Goal: Task Accomplishment & Management: Complete application form

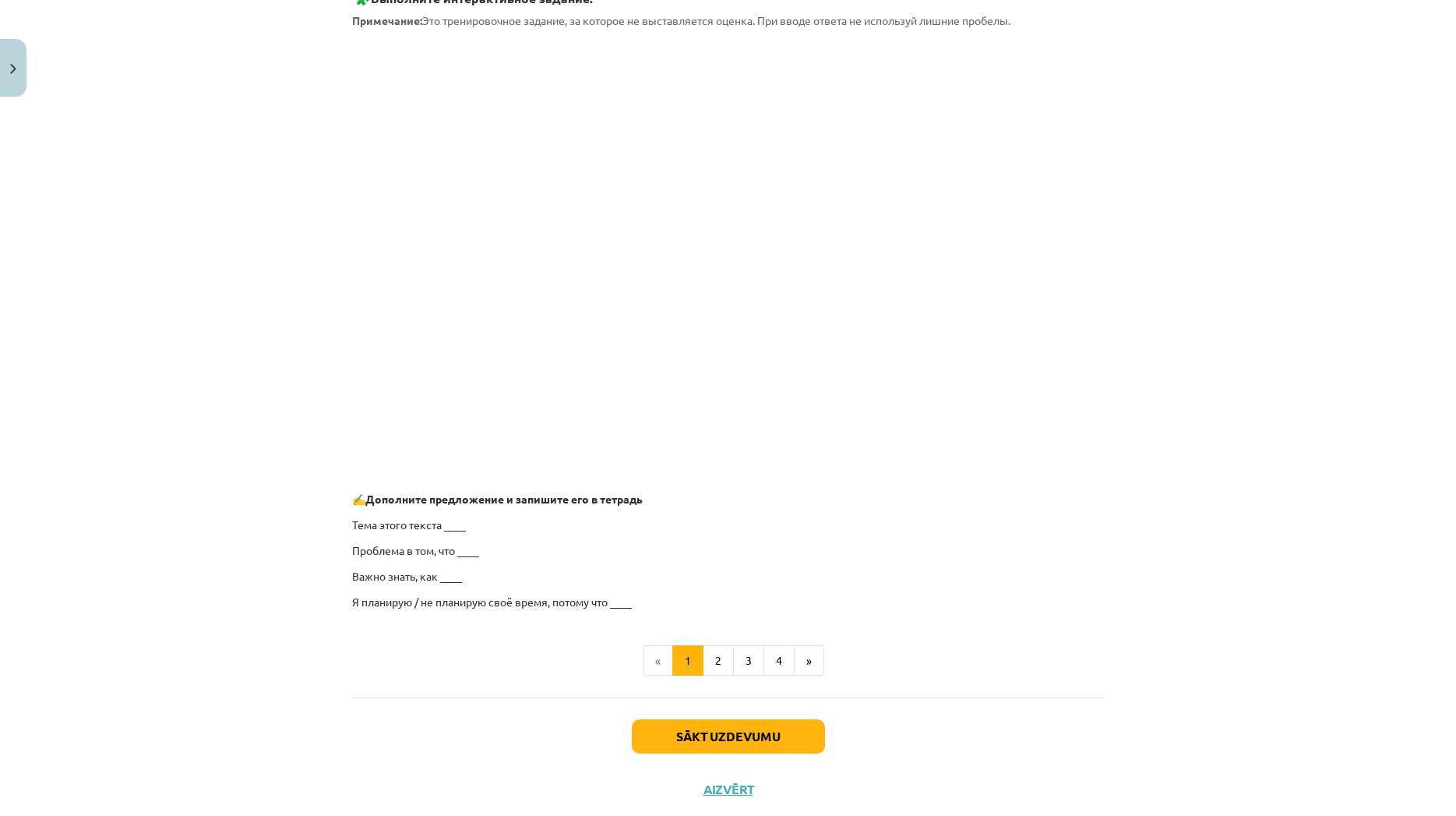
scroll to position [972, 0]
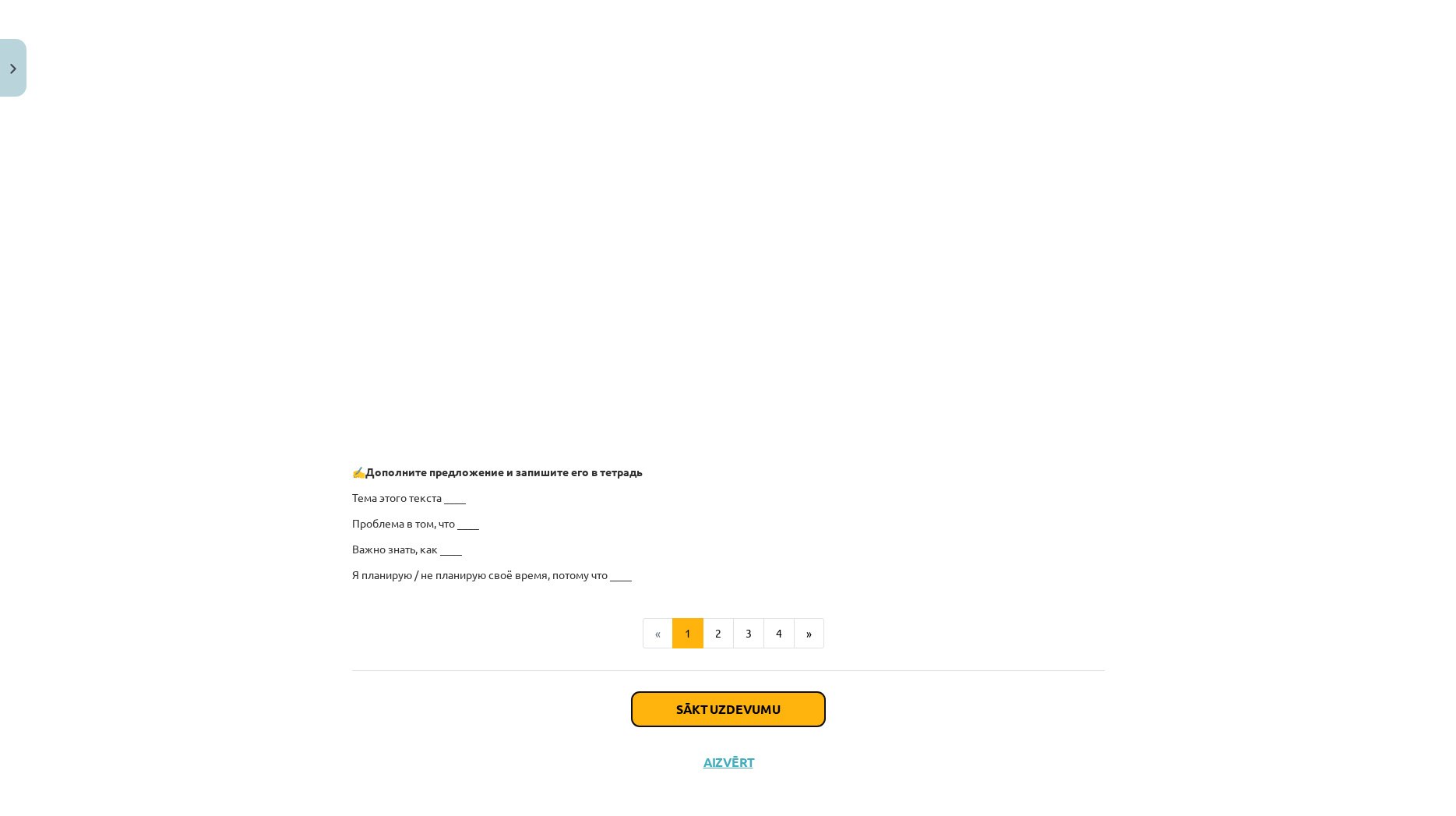
click at [803, 710] on button "Sākt uzdevumu" at bounding box center [728, 709] width 193 height 34
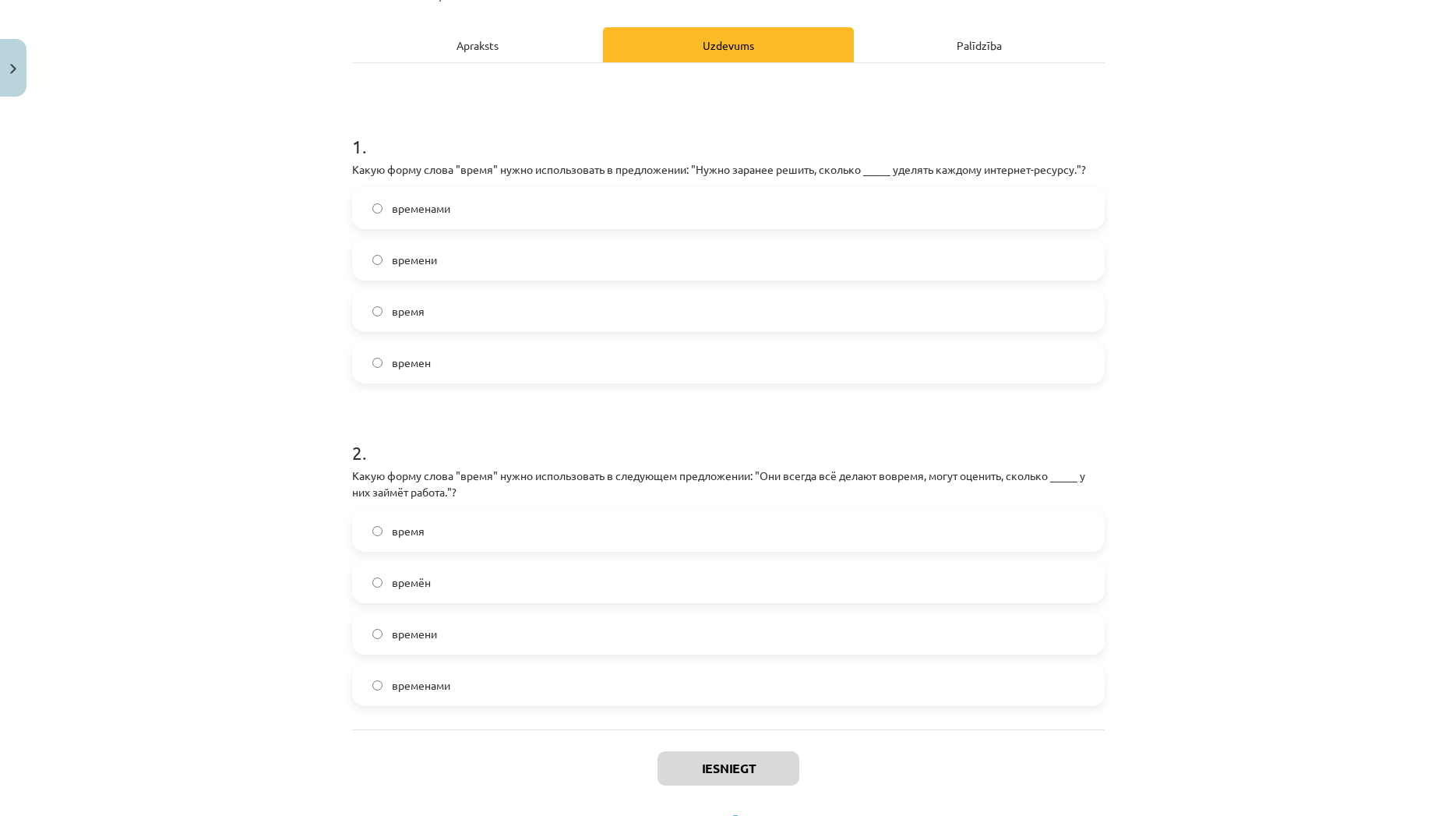
scroll to position [224, 0]
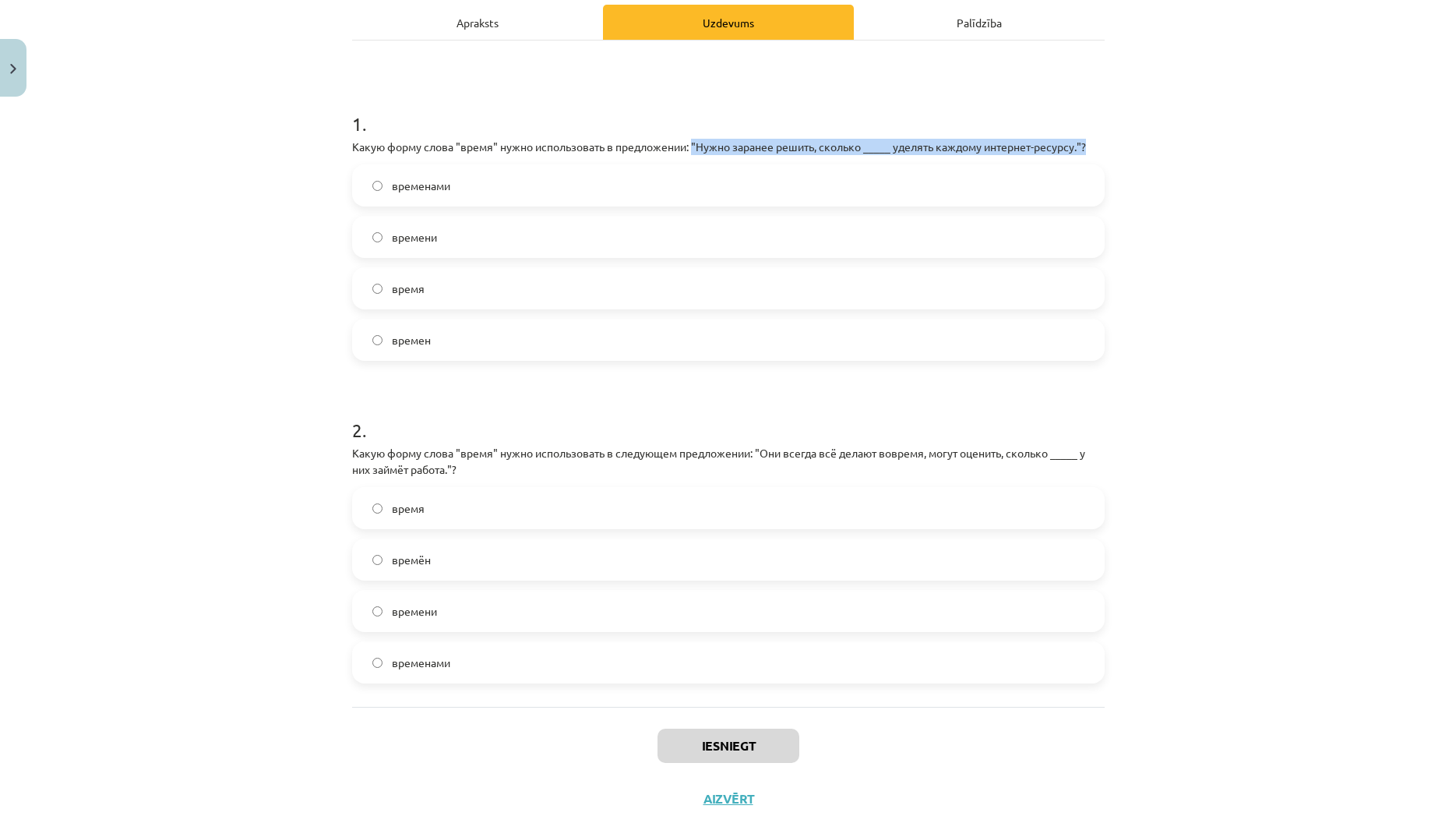
drag, startPoint x: 690, startPoint y: 145, endPoint x: 1086, endPoint y: 143, distance: 396.0
click at [1086, 143] on p "Какую форму слова "время" нужно использовать в предложении: "Нужно заранее реши…" at bounding box center [728, 147] width 752 height 16
copy p ""Нужно заранее решить, сколько _____ уделять каждому интернет-ресурсу."?"
click at [541, 249] on label "времени" at bounding box center [728, 237] width 750 height 39
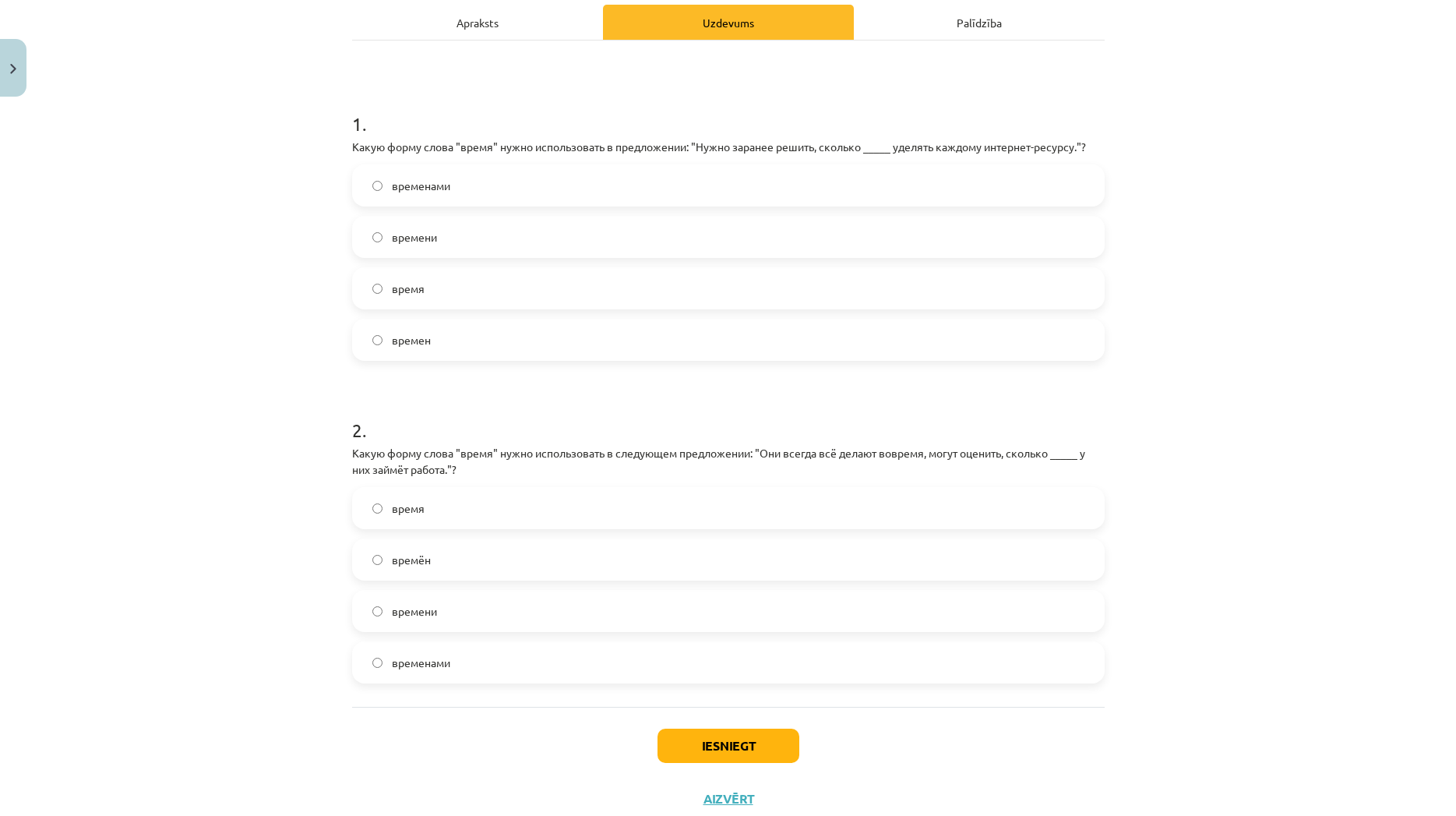
scroll to position [272, 0]
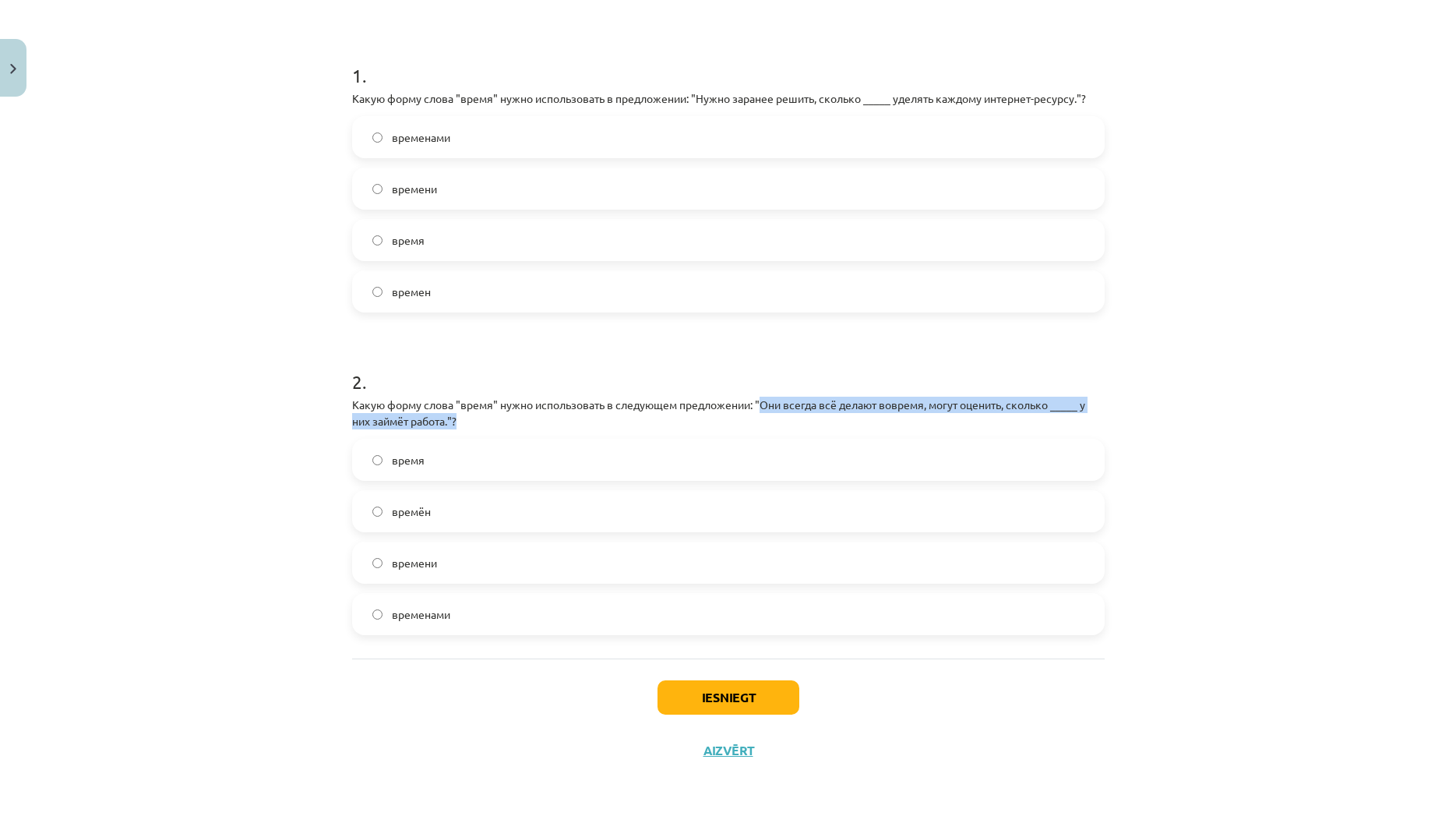
drag, startPoint x: 759, startPoint y: 401, endPoint x: 759, endPoint y: 417, distance: 16.0
click at [759, 417] on p "Какую форму слова "время" нужно использовать в следующем предложении: "Они всег…" at bounding box center [728, 413] width 752 height 33
copy p "Они всегда всё делают вовремя, могут оценить, сколько _____ у них займёт работа…"
click at [405, 560] on span "времени" at bounding box center [414, 563] width 45 height 16
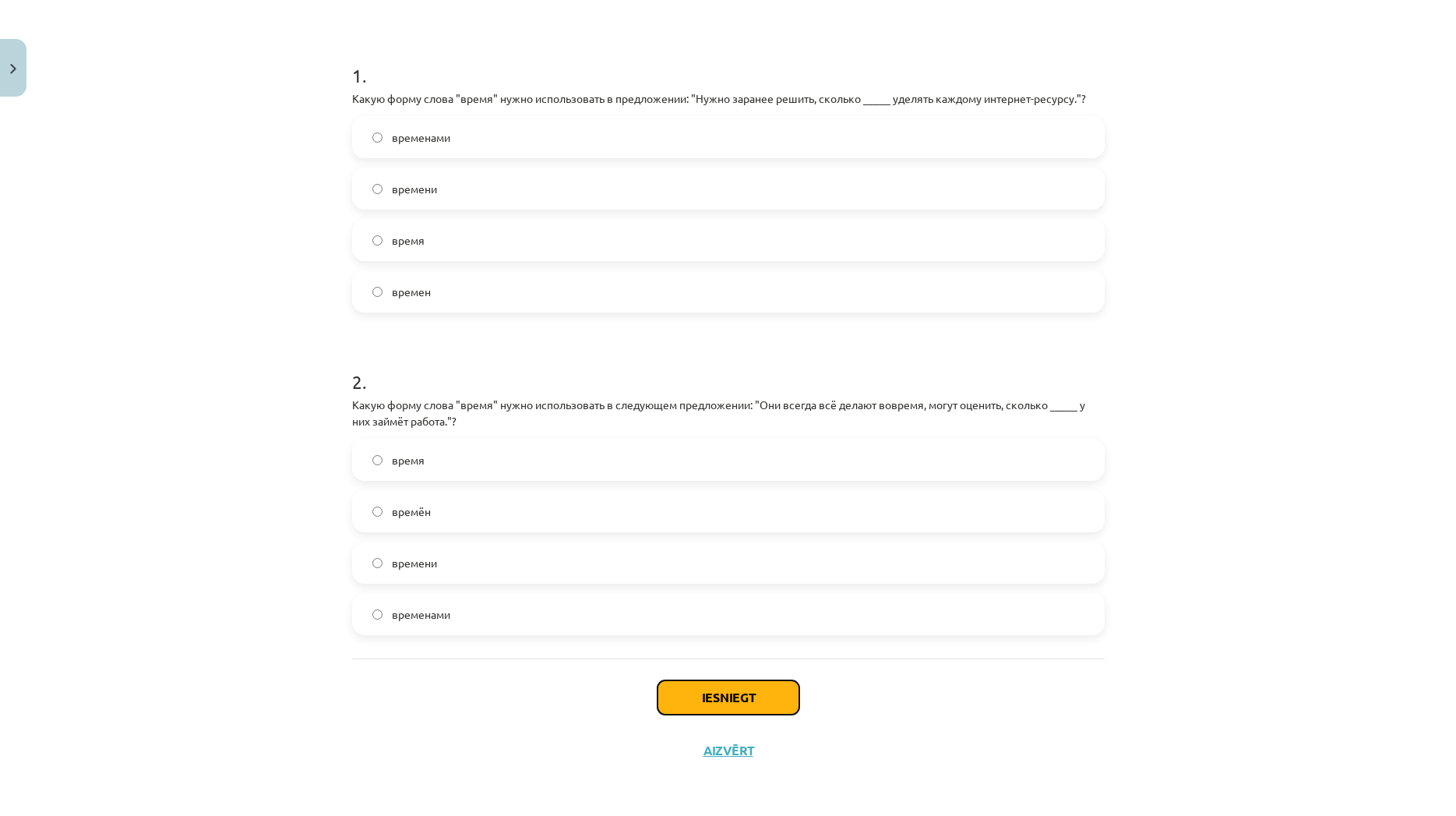
click at [676, 689] on button "Iesniegt" at bounding box center [728, 697] width 141 height 34
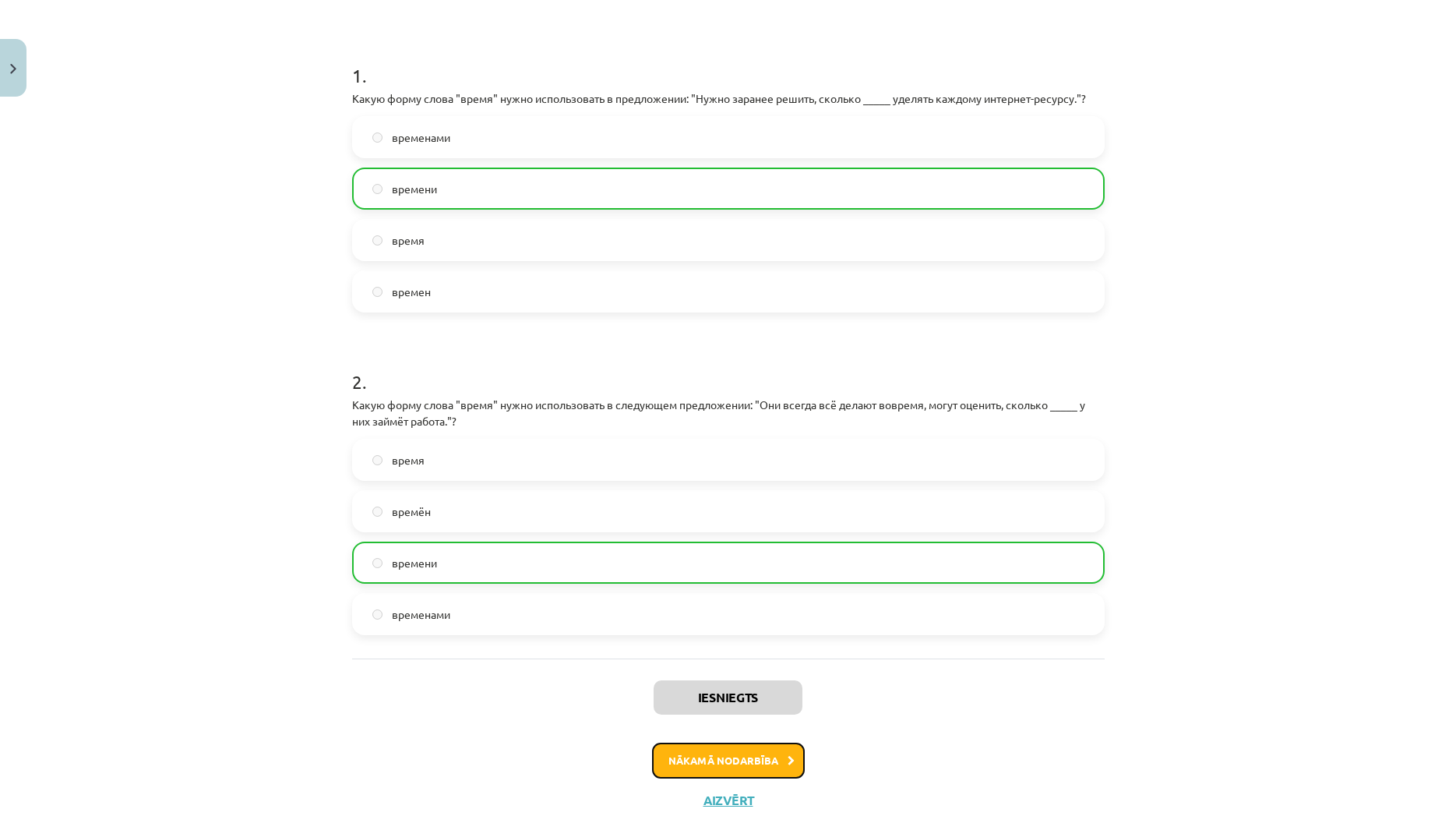
click at [705, 769] on button "Nākamā nodarbība" at bounding box center [728, 760] width 153 height 36
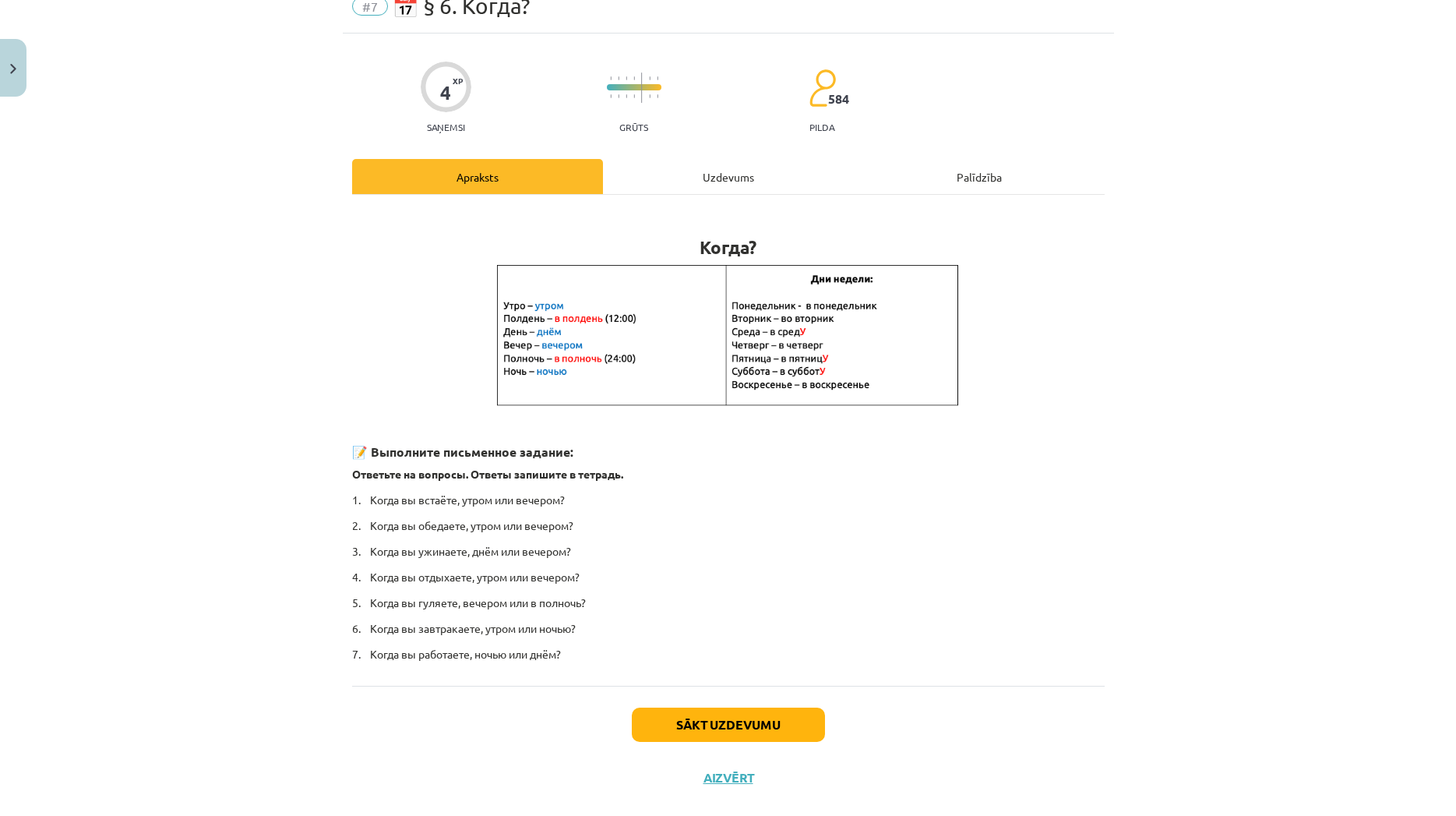
scroll to position [96, 0]
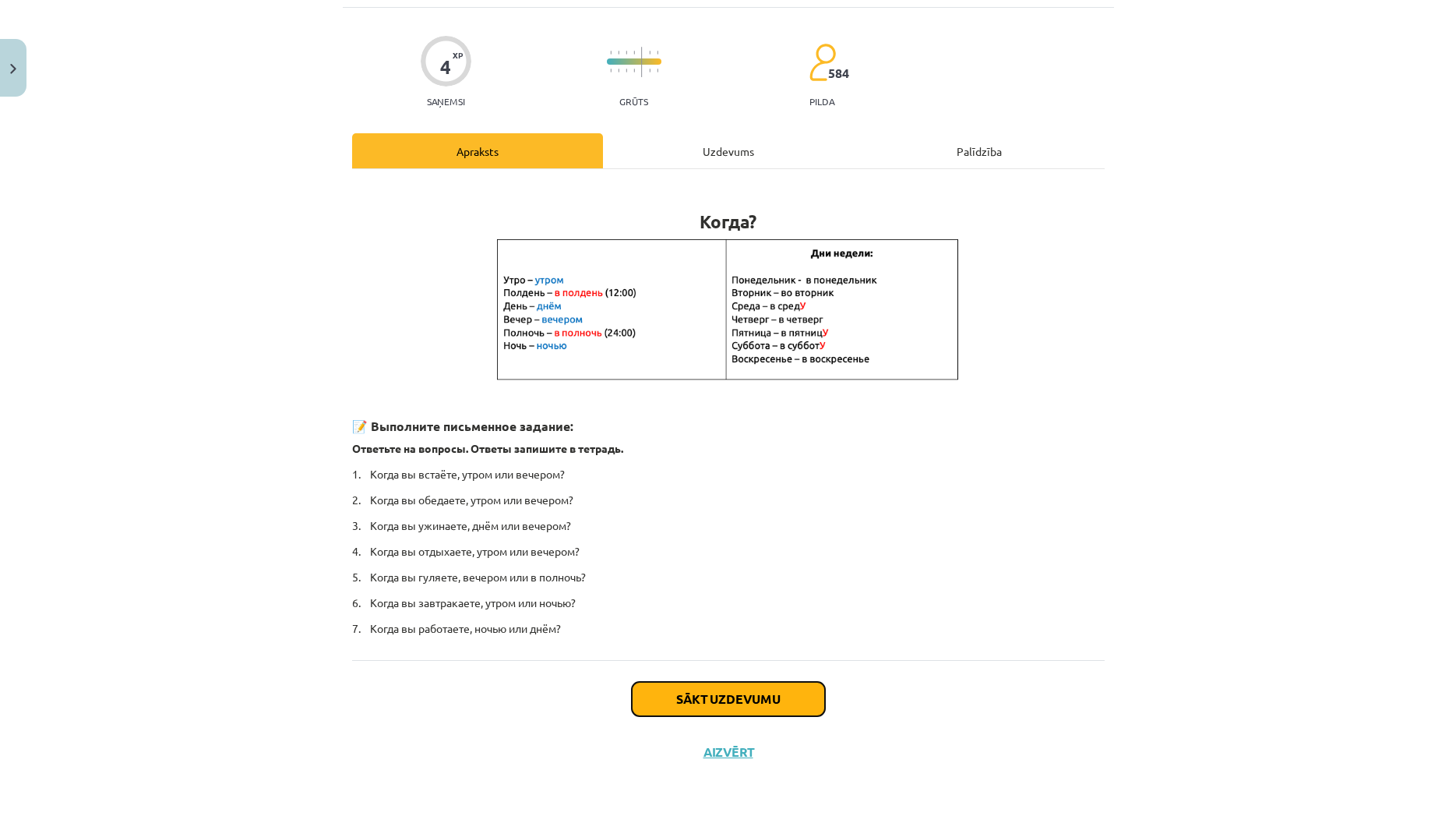
click at [739, 691] on button "Sākt uzdevumu" at bounding box center [728, 699] width 193 height 34
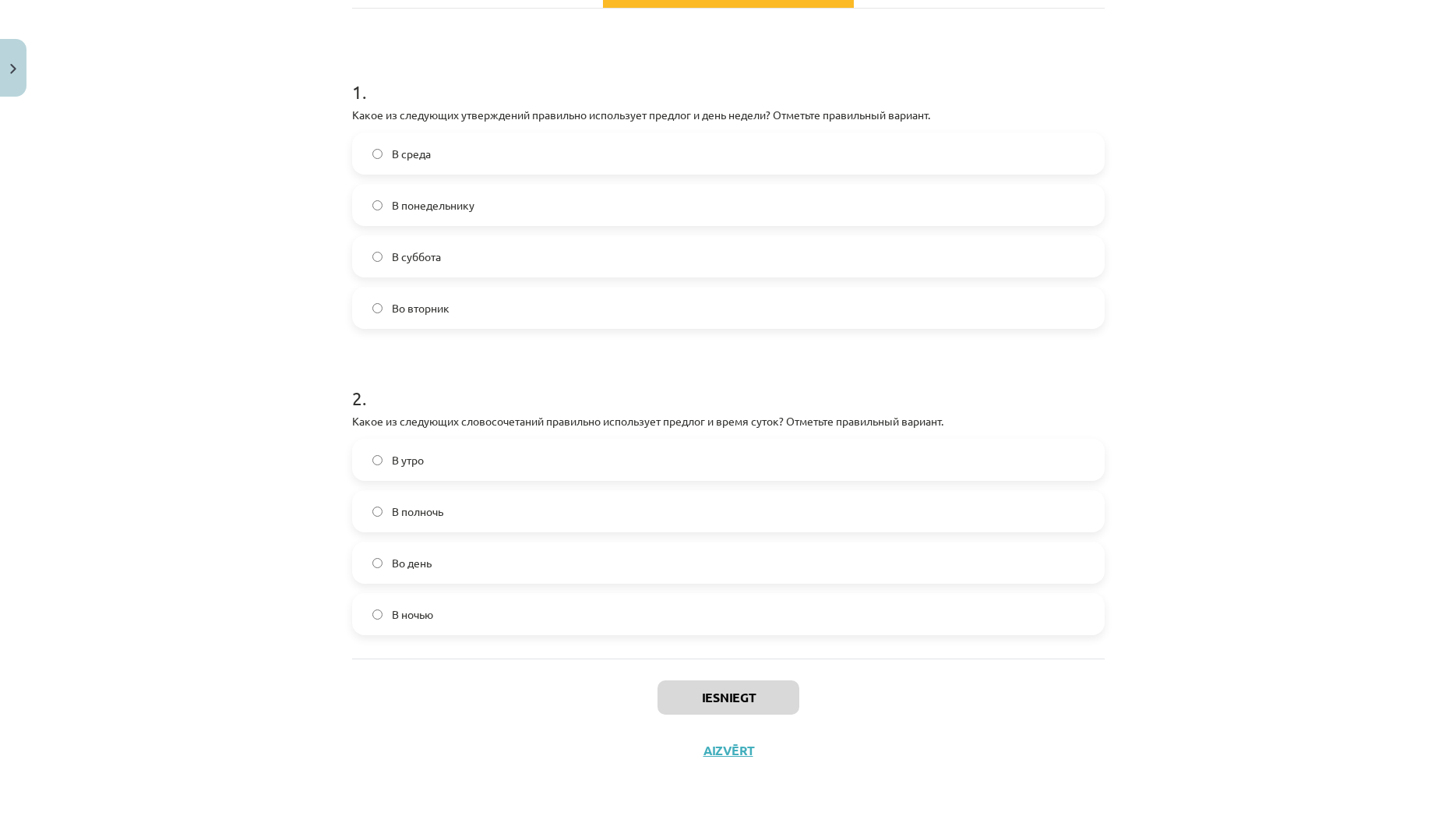
scroll to position [0, 0]
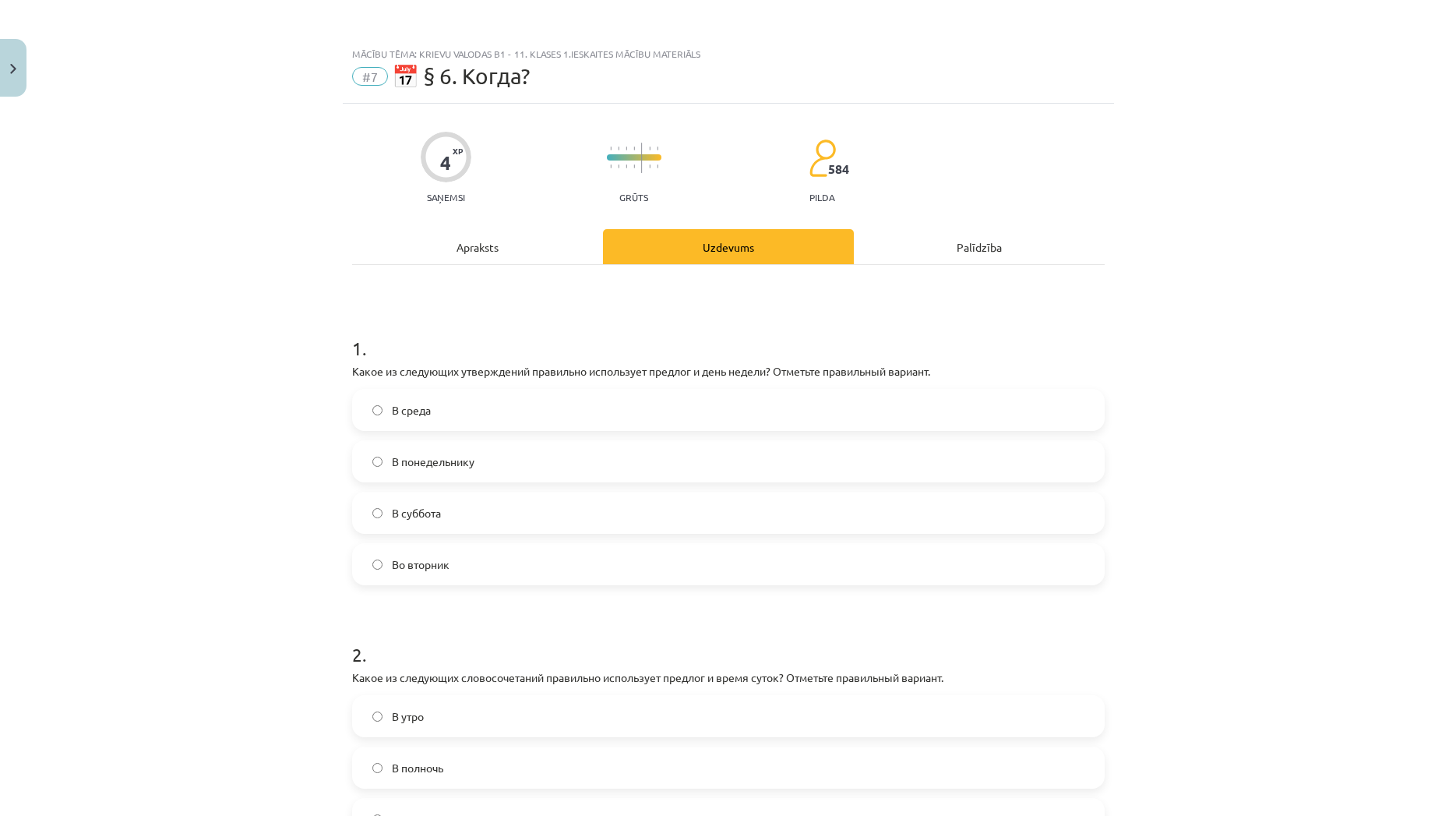
click at [513, 256] on div "Apraksts" at bounding box center [477, 246] width 251 height 35
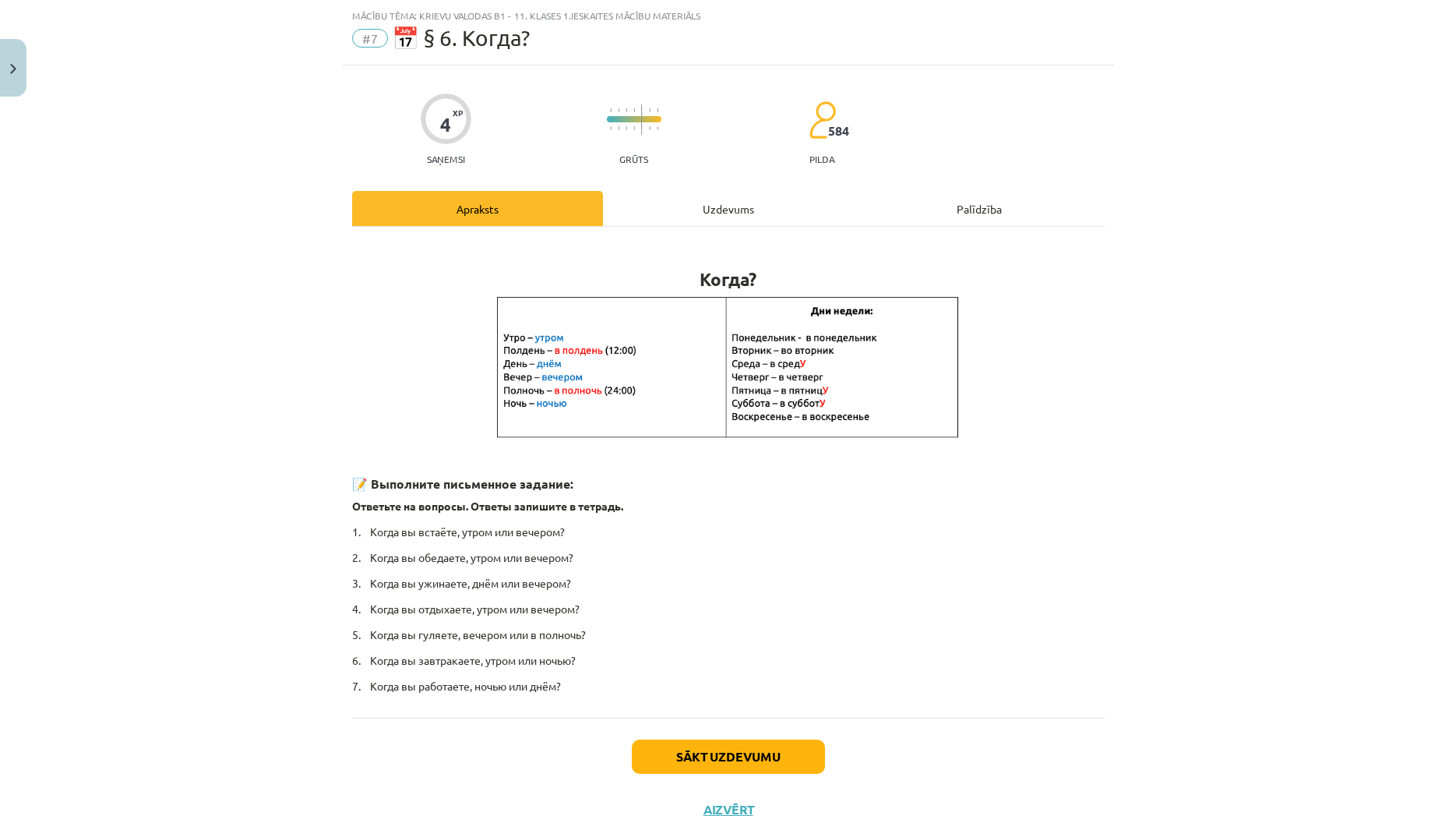
scroll to position [39, 0]
click at [760, 206] on div "Uzdevums" at bounding box center [728, 207] width 251 height 35
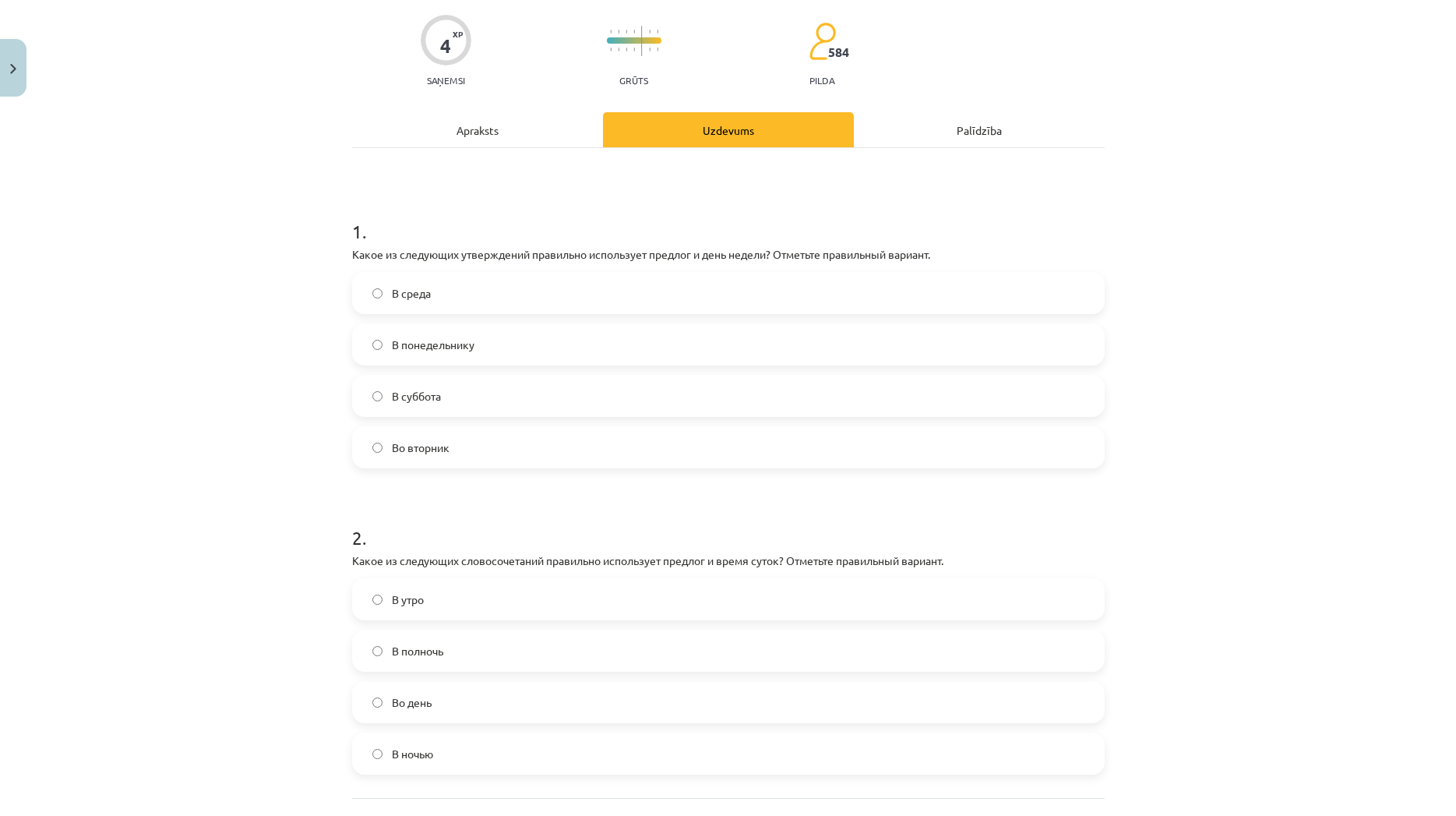
scroll to position [189, 0]
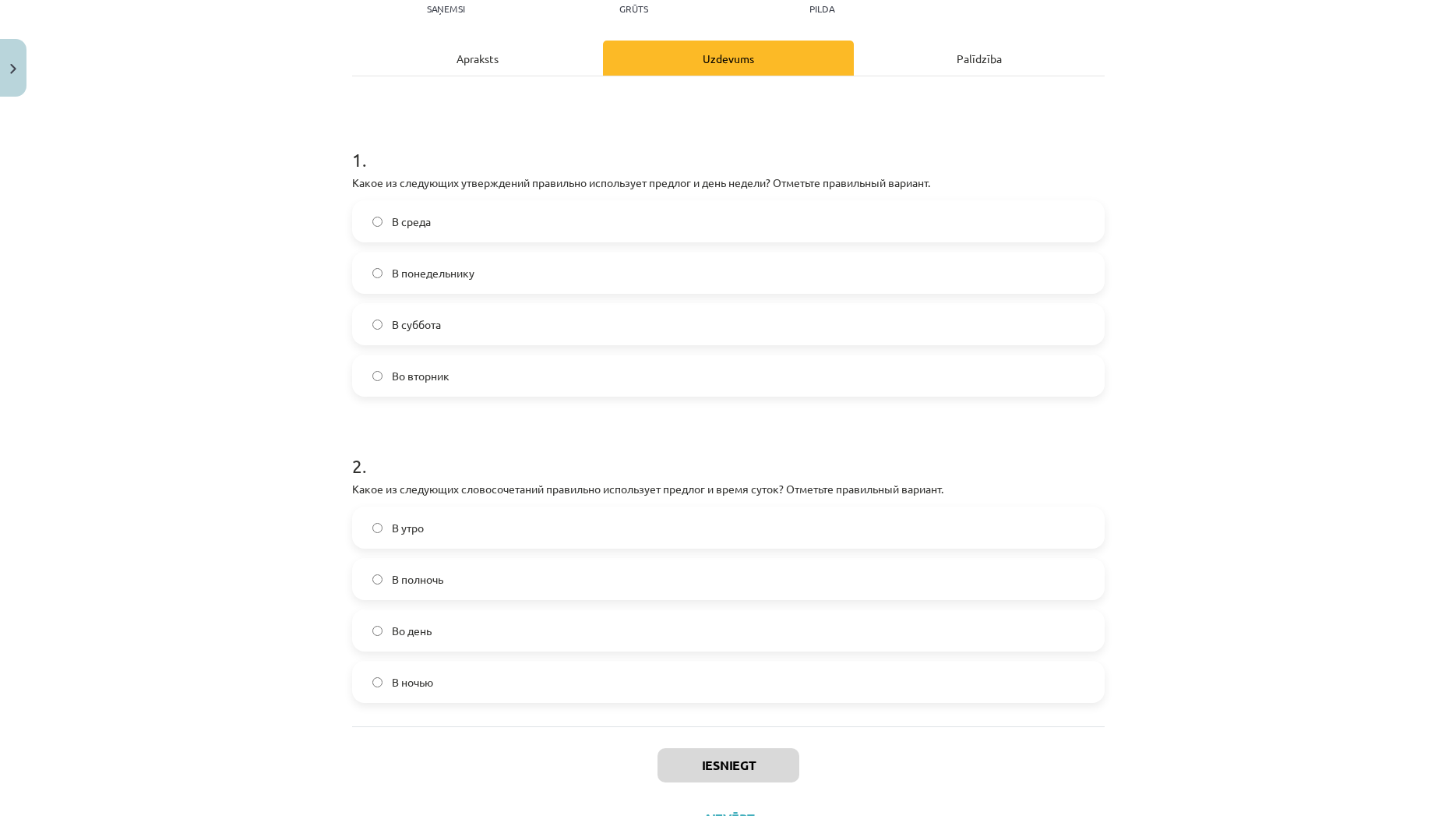
click at [547, 75] on hr at bounding box center [728, 75] width 752 height 1
click at [542, 59] on div "Apraksts" at bounding box center [477, 58] width 251 height 35
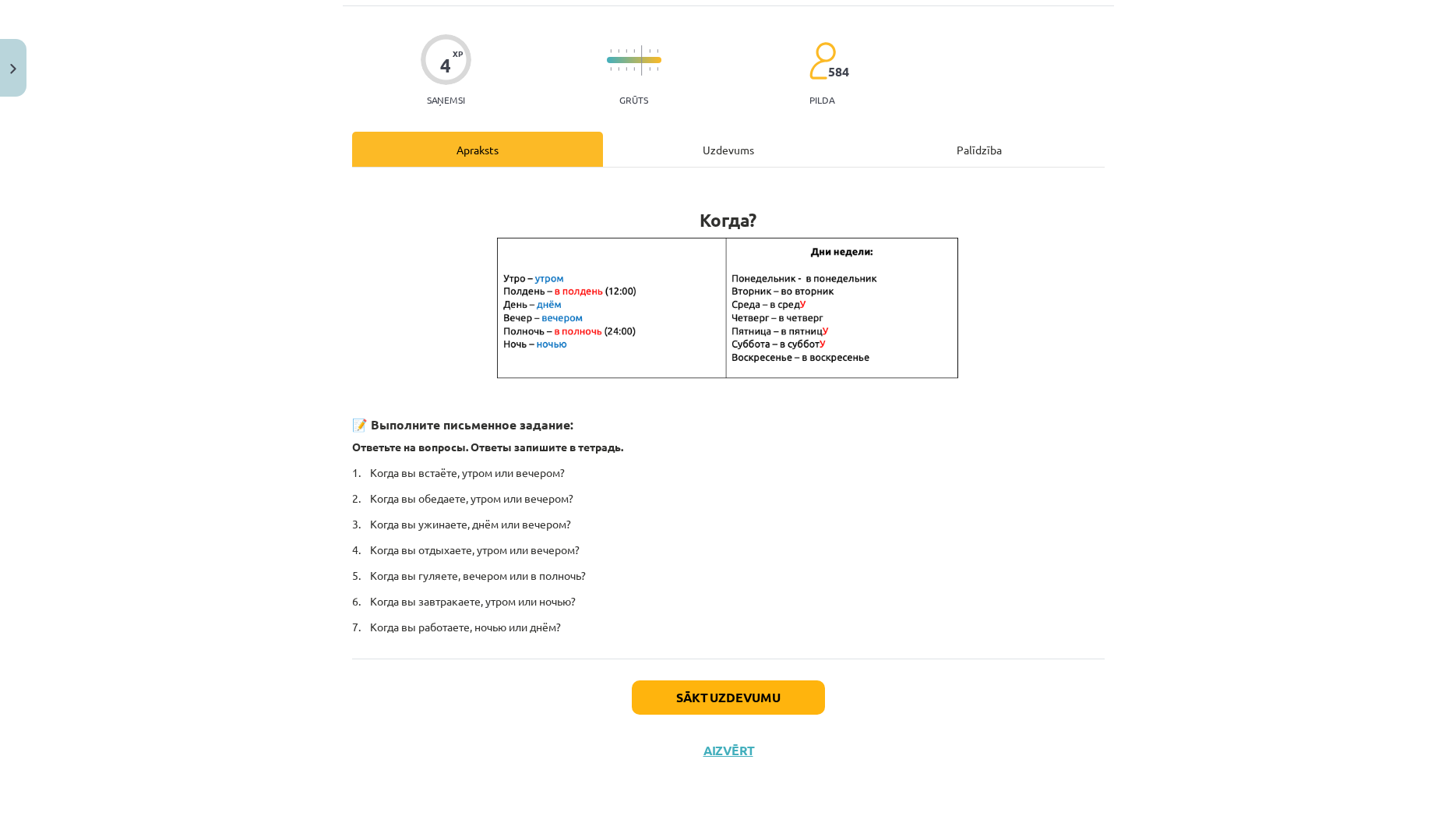
scroll to position [96, 0]
click at [690, 151] on div "Uzdevums" at bounding box center [728, 150] width 251 height 35
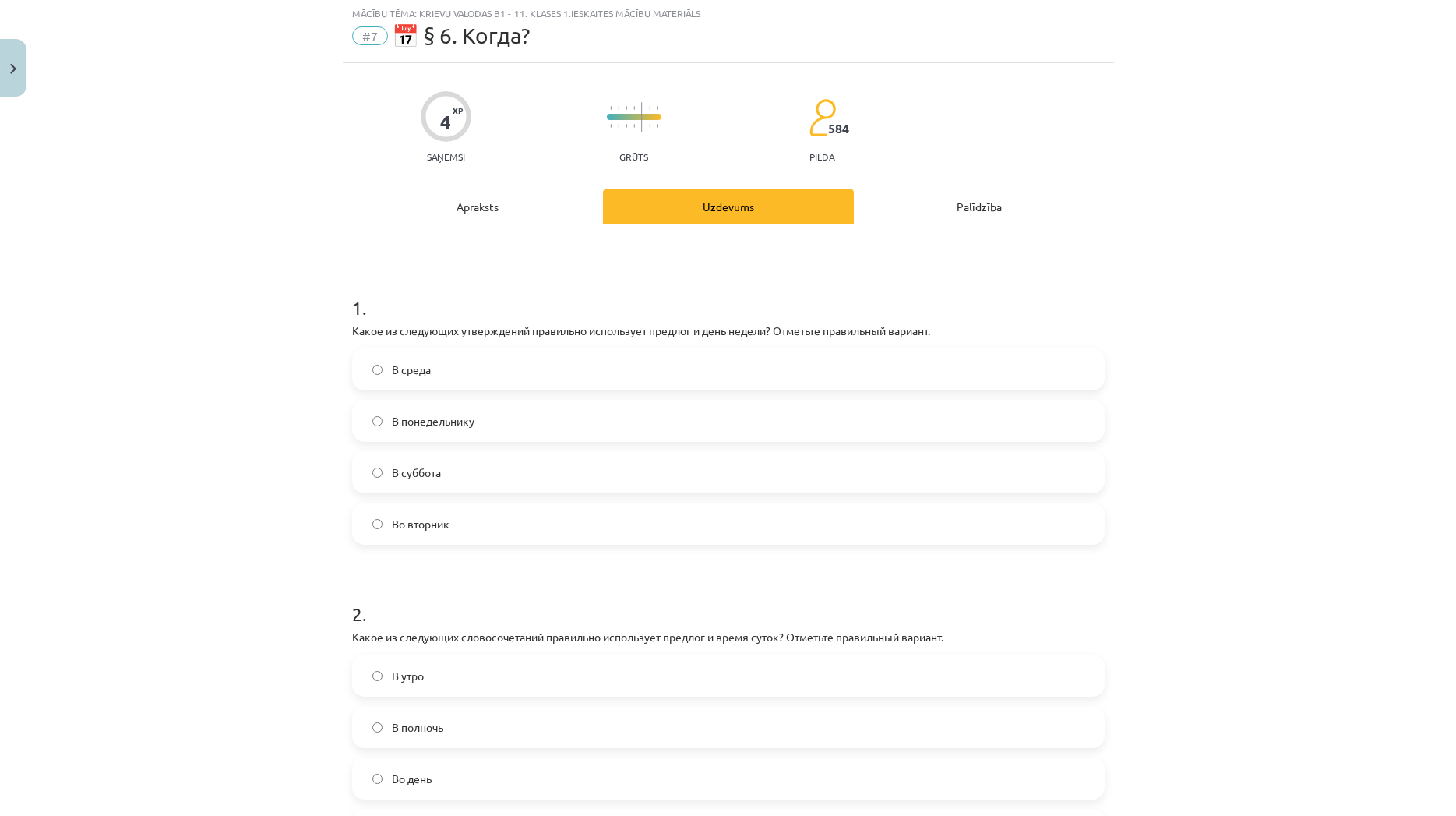
scroll to position [39, 0]
click at [482, 217] on div "Apraksts" at bounding box center [477, 207] width 251 height 35
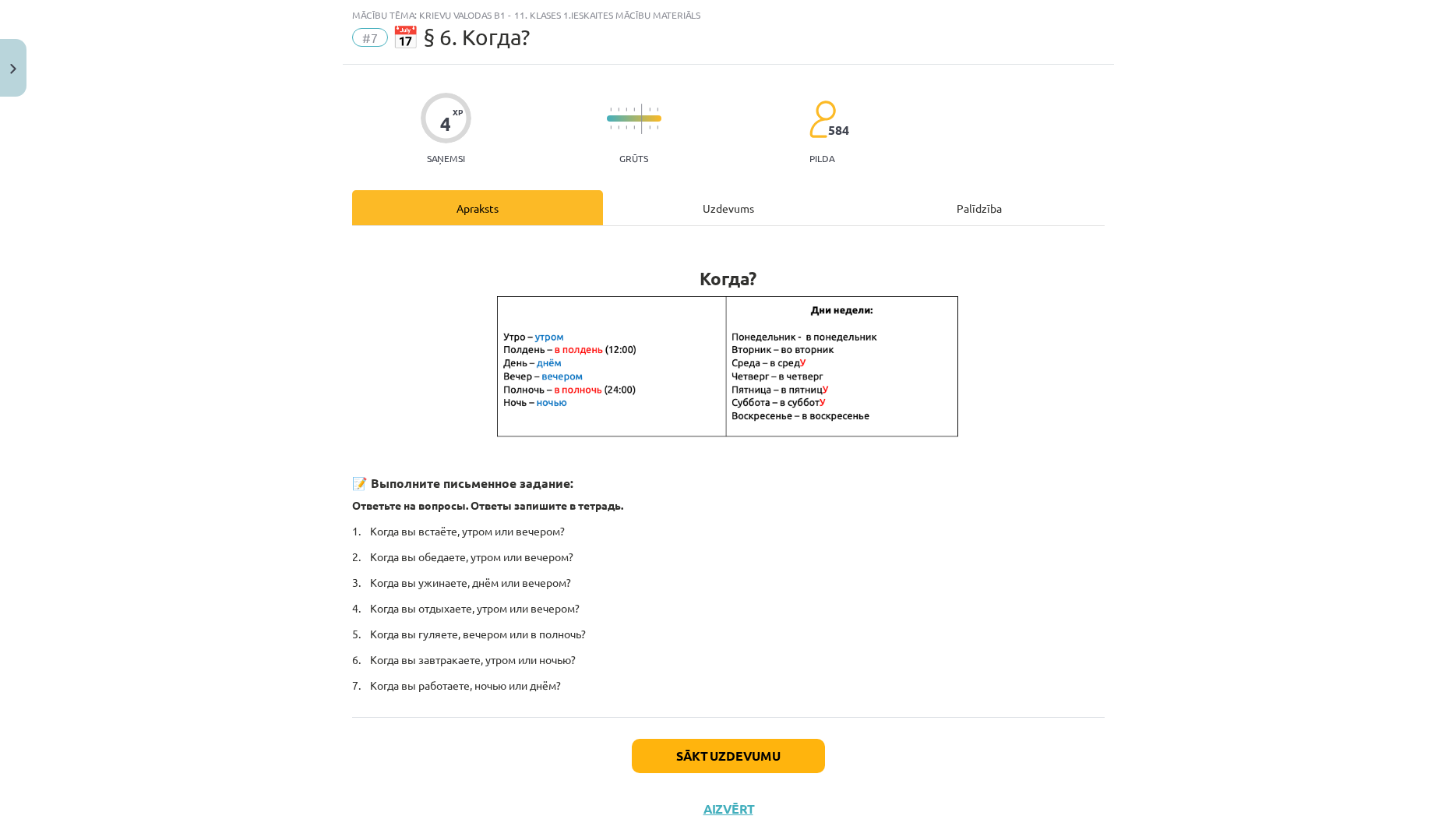
click at [665, 214] on div "Uzdevums" at bounding box center [728, 207] width 251 height 35
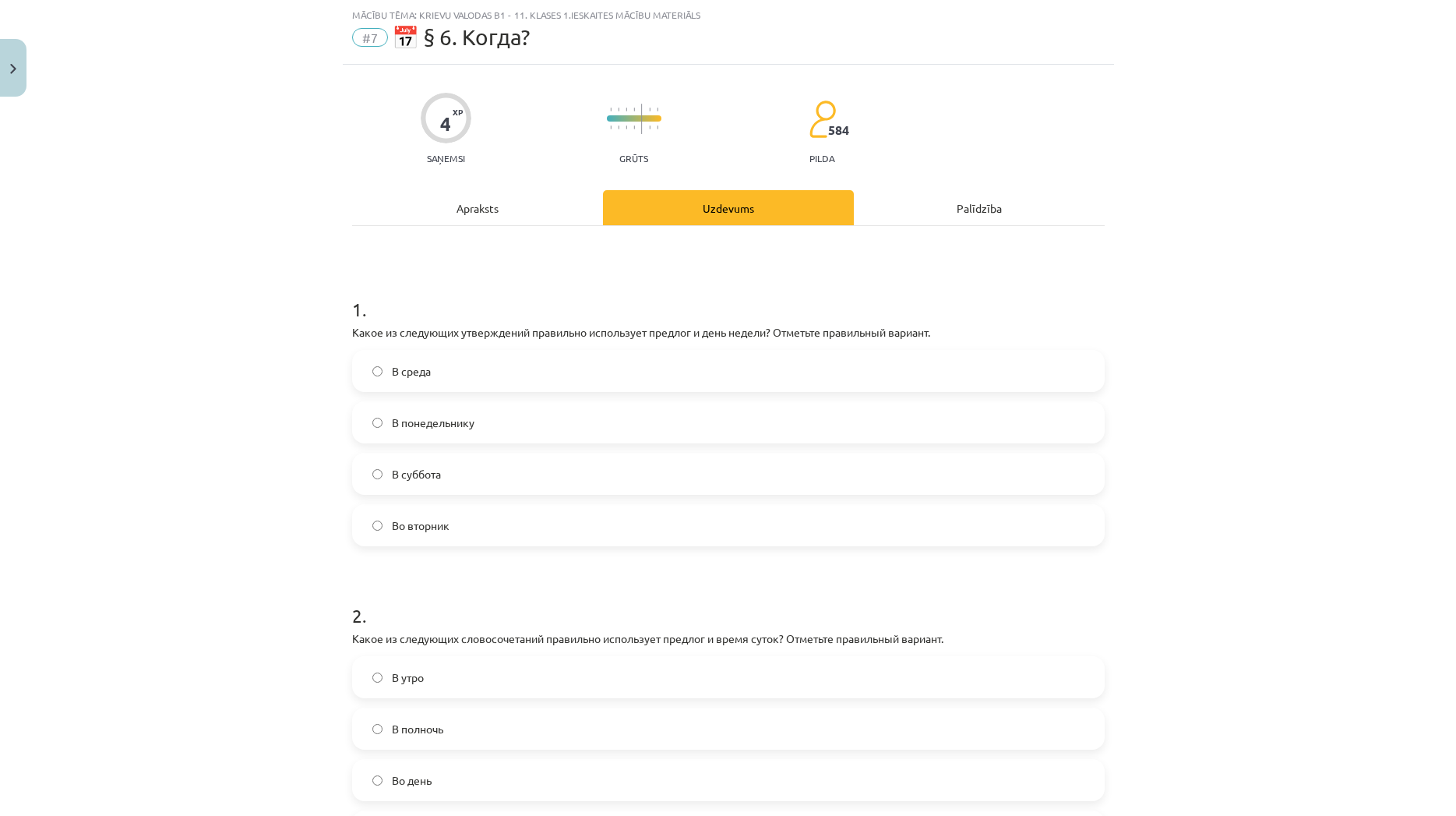
click at [477, 207] on div "Apraksts" at bounding box center [477, 207] width 251 height 35
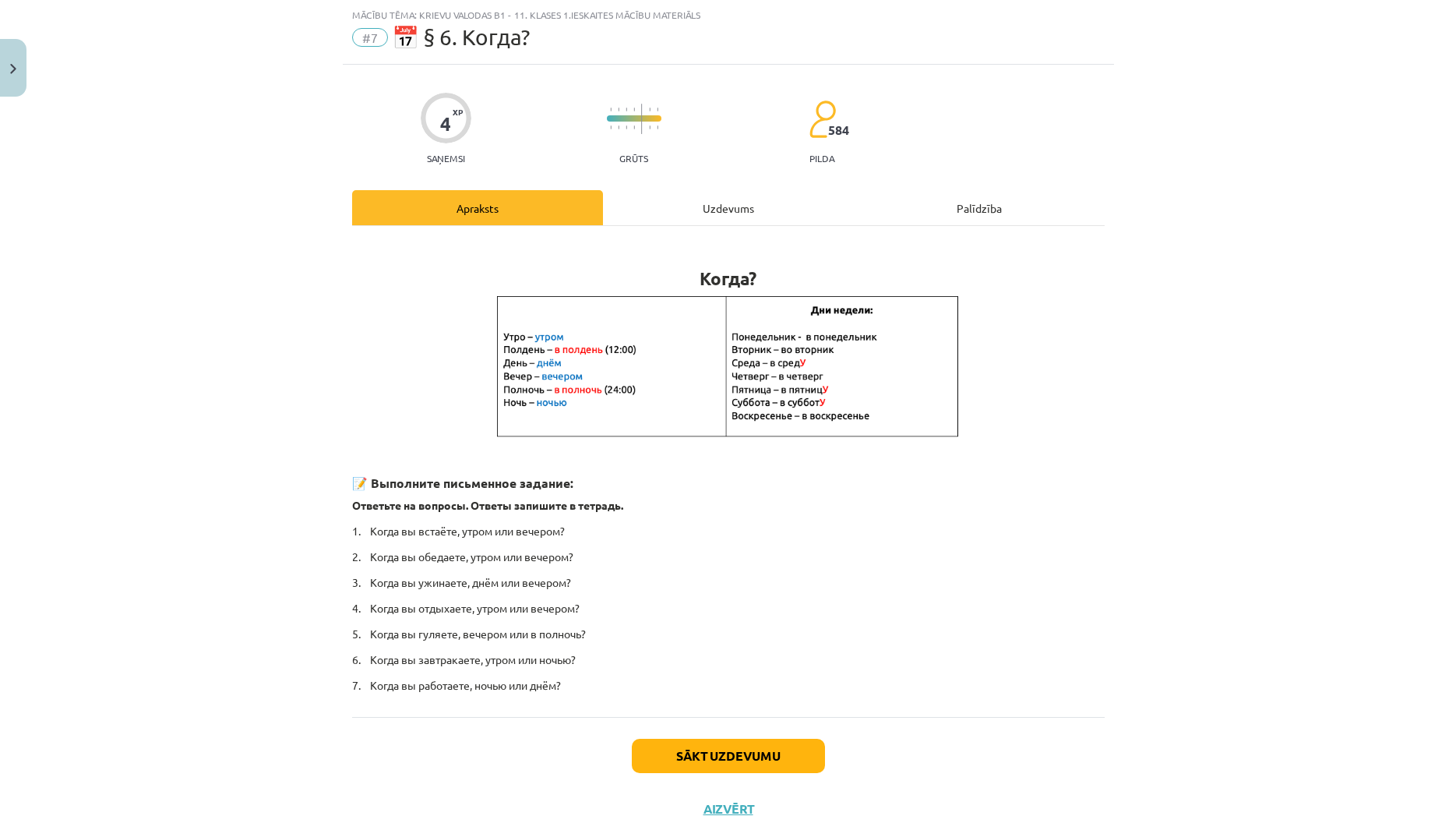
click at [674, 208] on div "Uzdevums" at bounding box center [728, 207] width 251 height 35
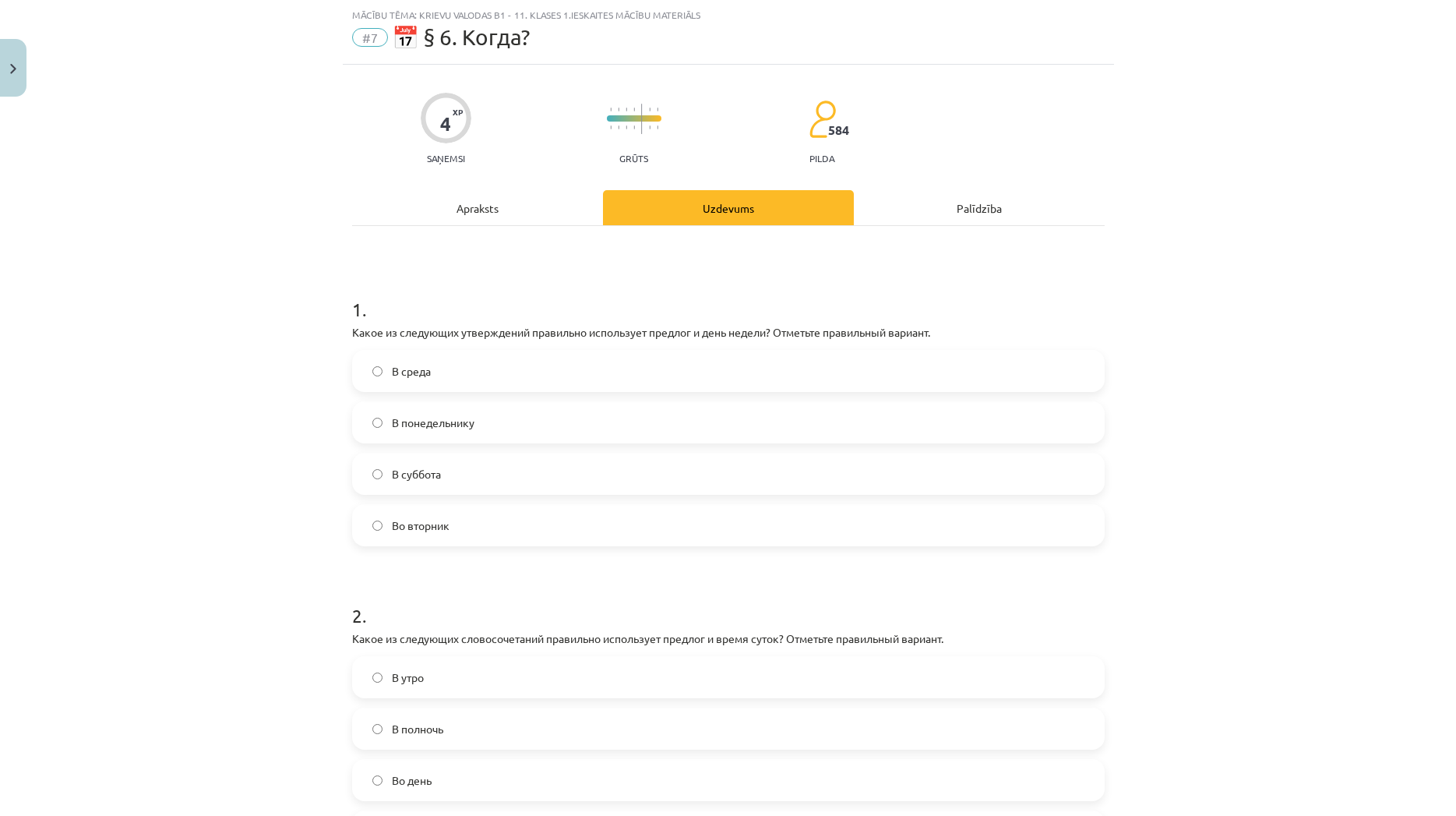
click at [484, 540] on label "Во вторник" at bounding box center [728, 525] width 750 height 39
click at [503, 207] on div "Apraksts" at bounding box center [477, 207] width 251 height 35
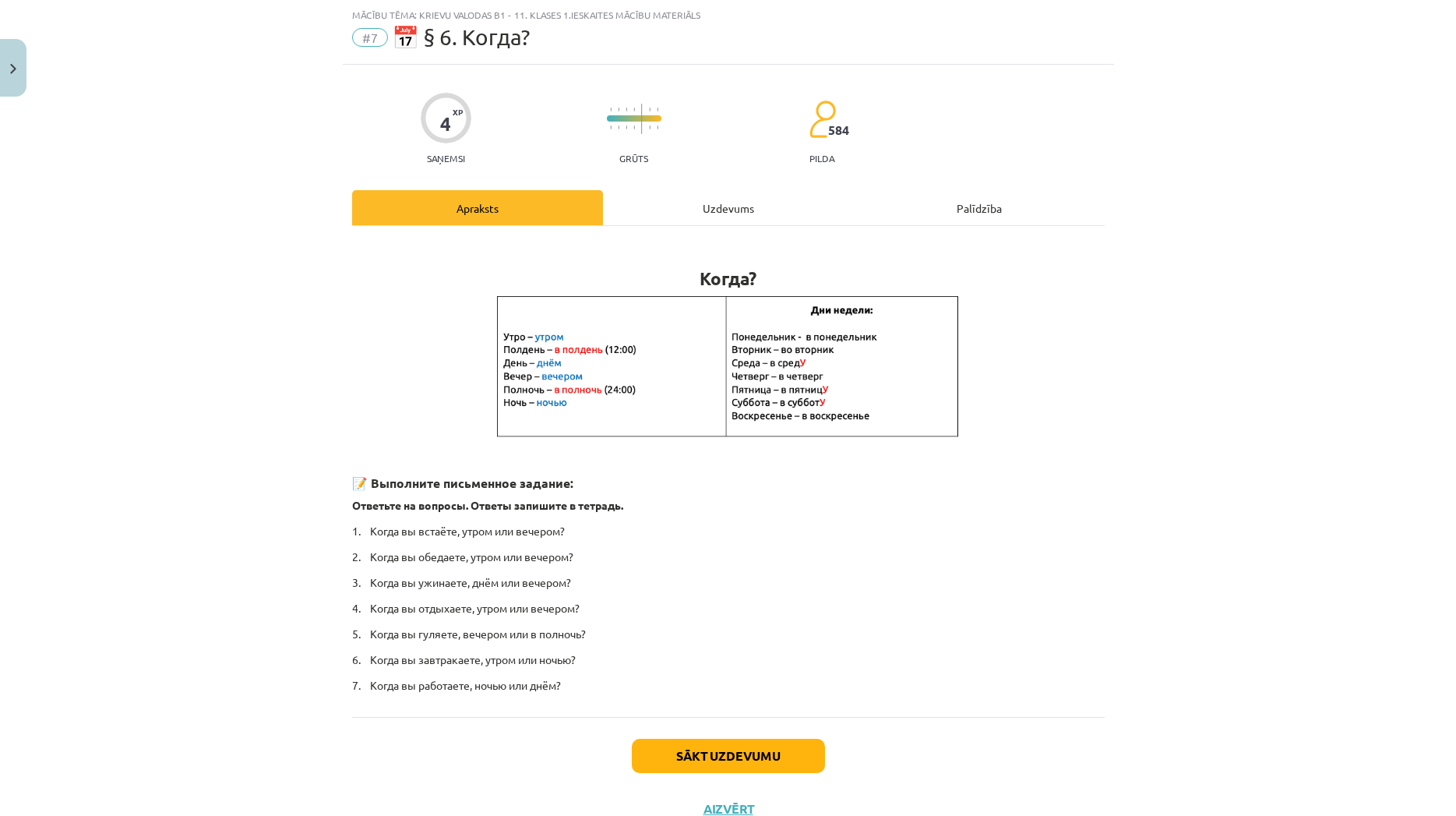
click at [695, 212] on div "Uzdevums" at bounding box center [728, 207] width 251 height 35
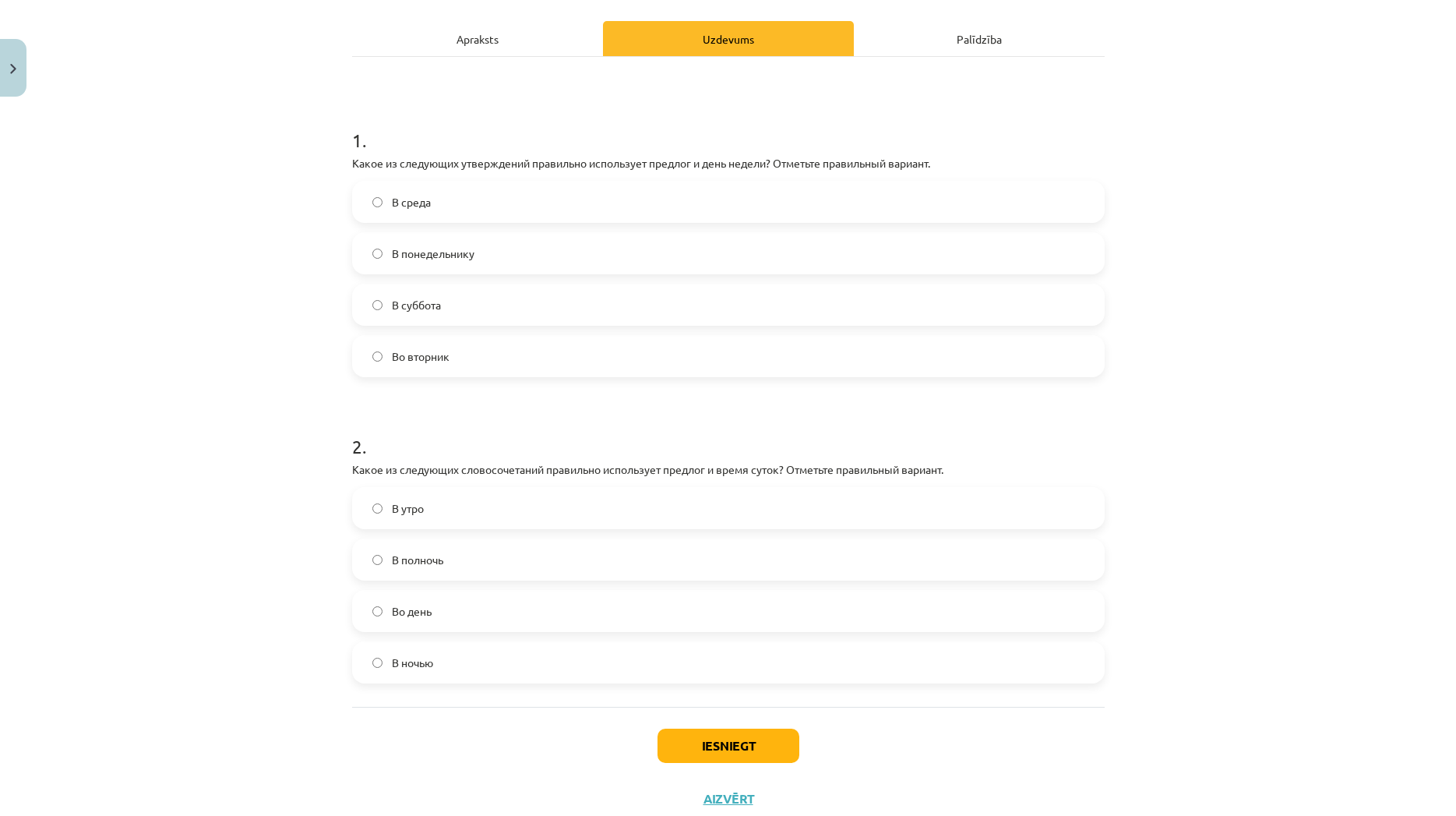
scroll to position [182, 0]
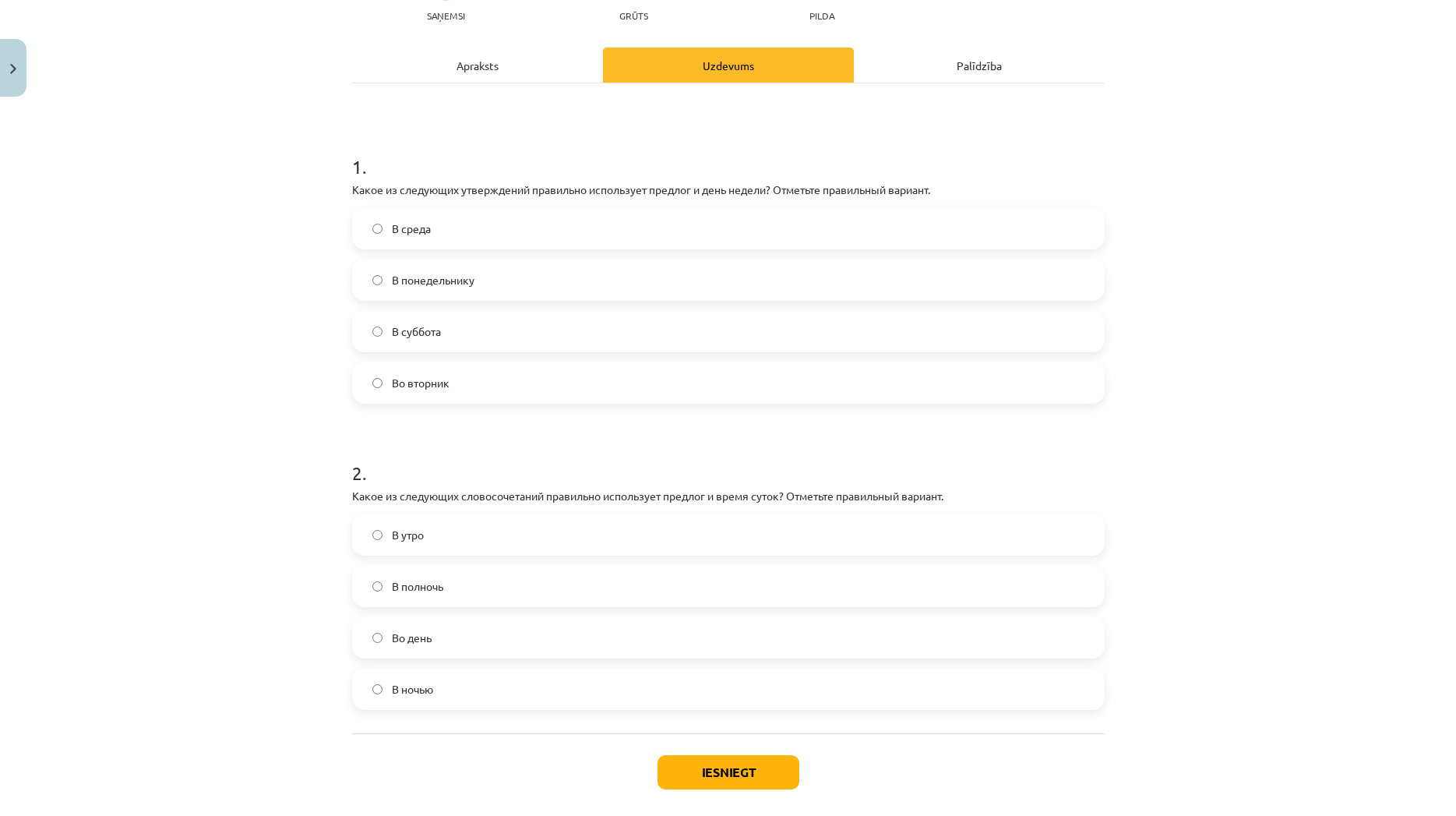
click at [485, 57] on div "Apraksts" at bounding box center [477, 65] width 251 height 35
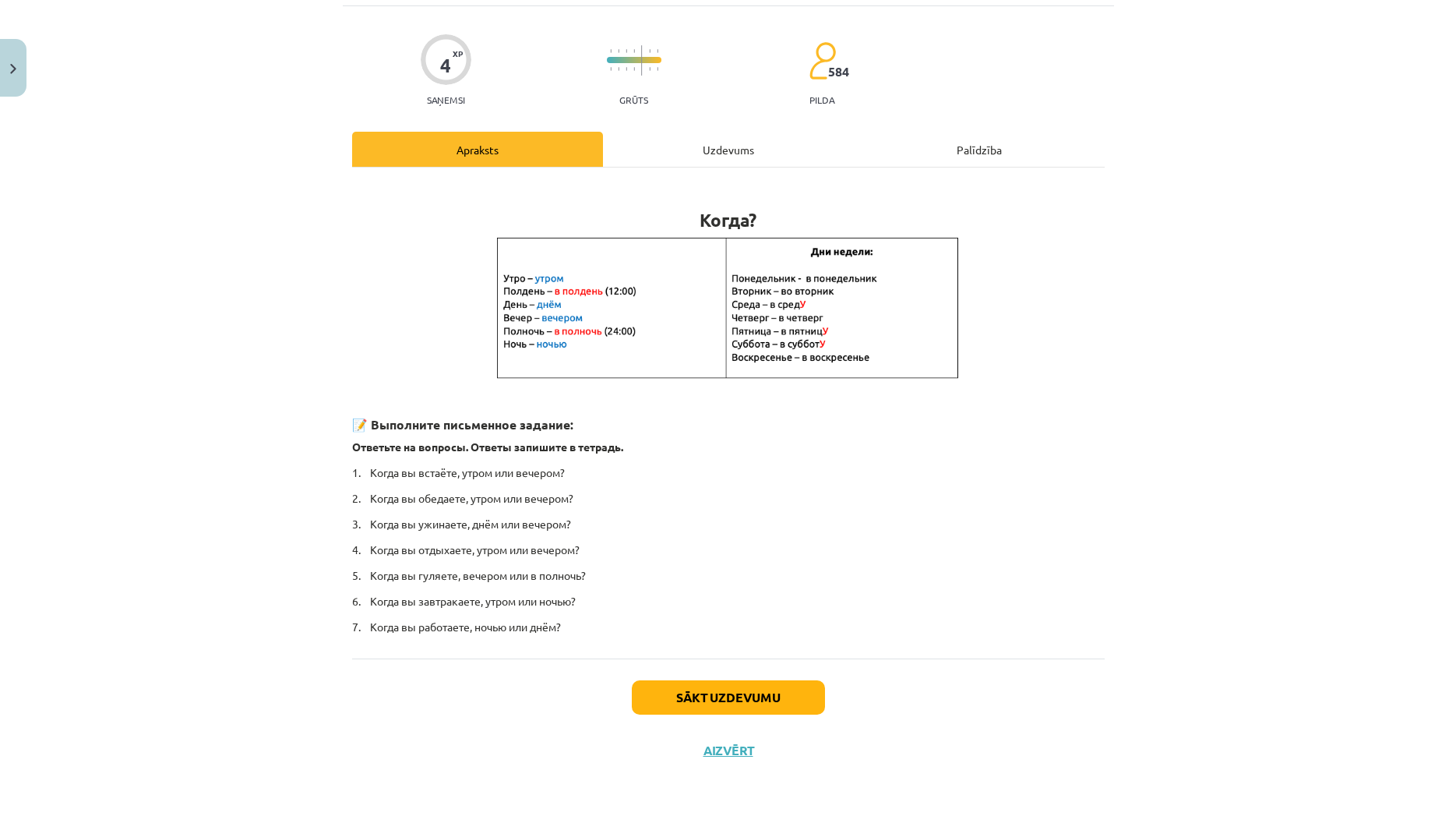
scroll to position [96, 0]
click at [730, 148] on div "Uzdevums" at bounding box center [728, 150] width 251 height 35
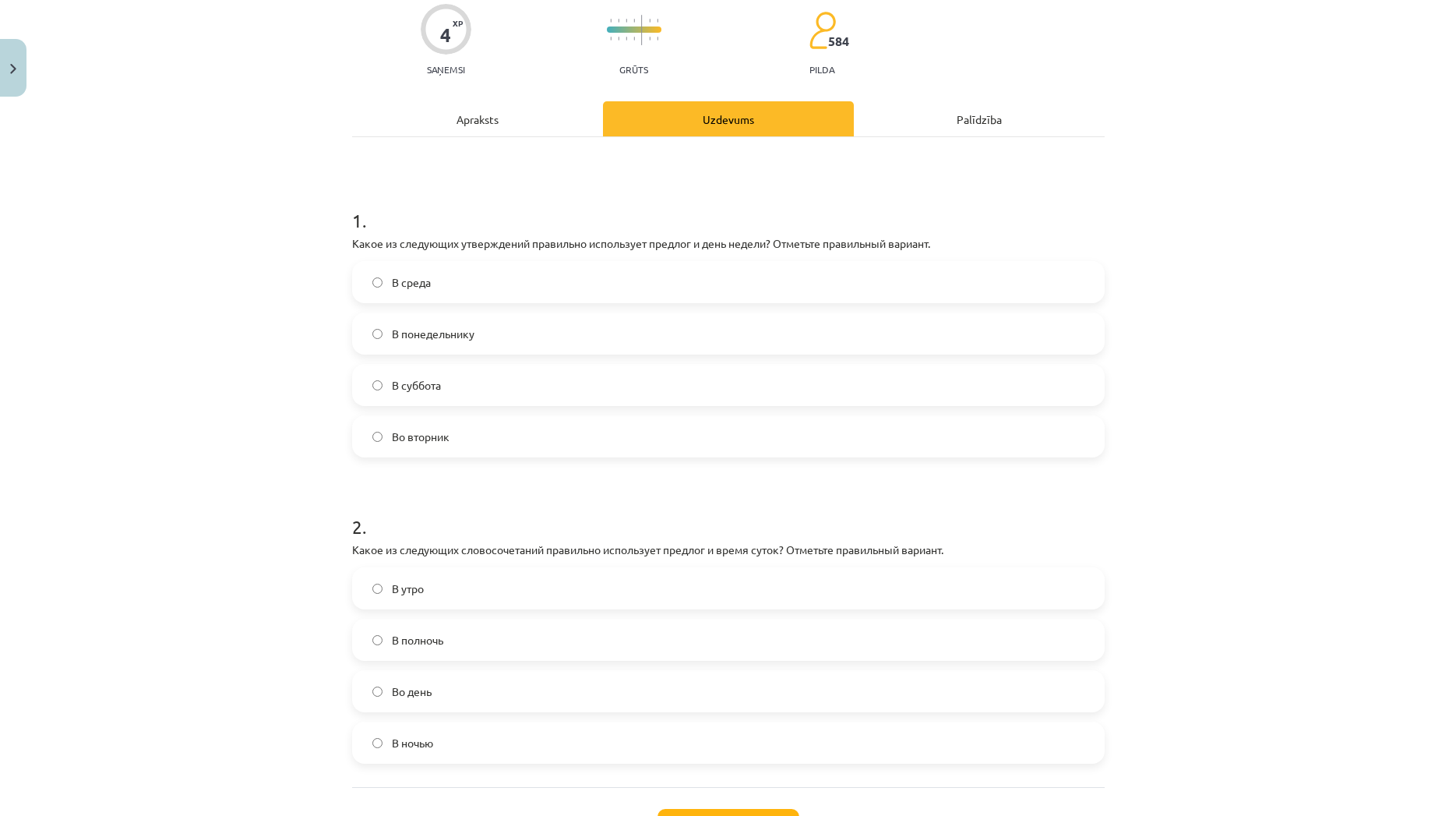
scroll to position [189, 0]
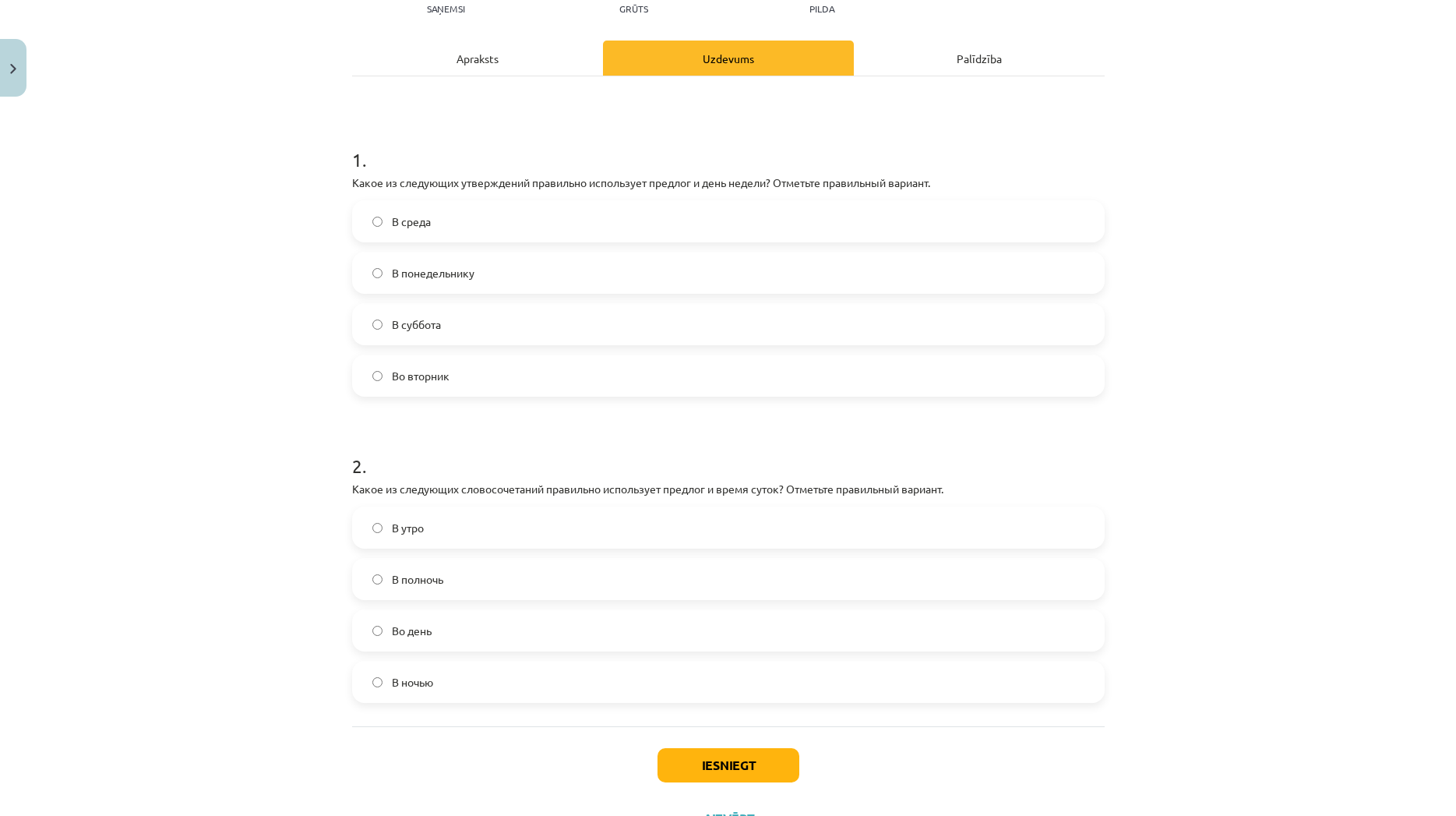
click at [553, 66] on div "Apraksts" at bounding box center [477, 58] width 251 height 35
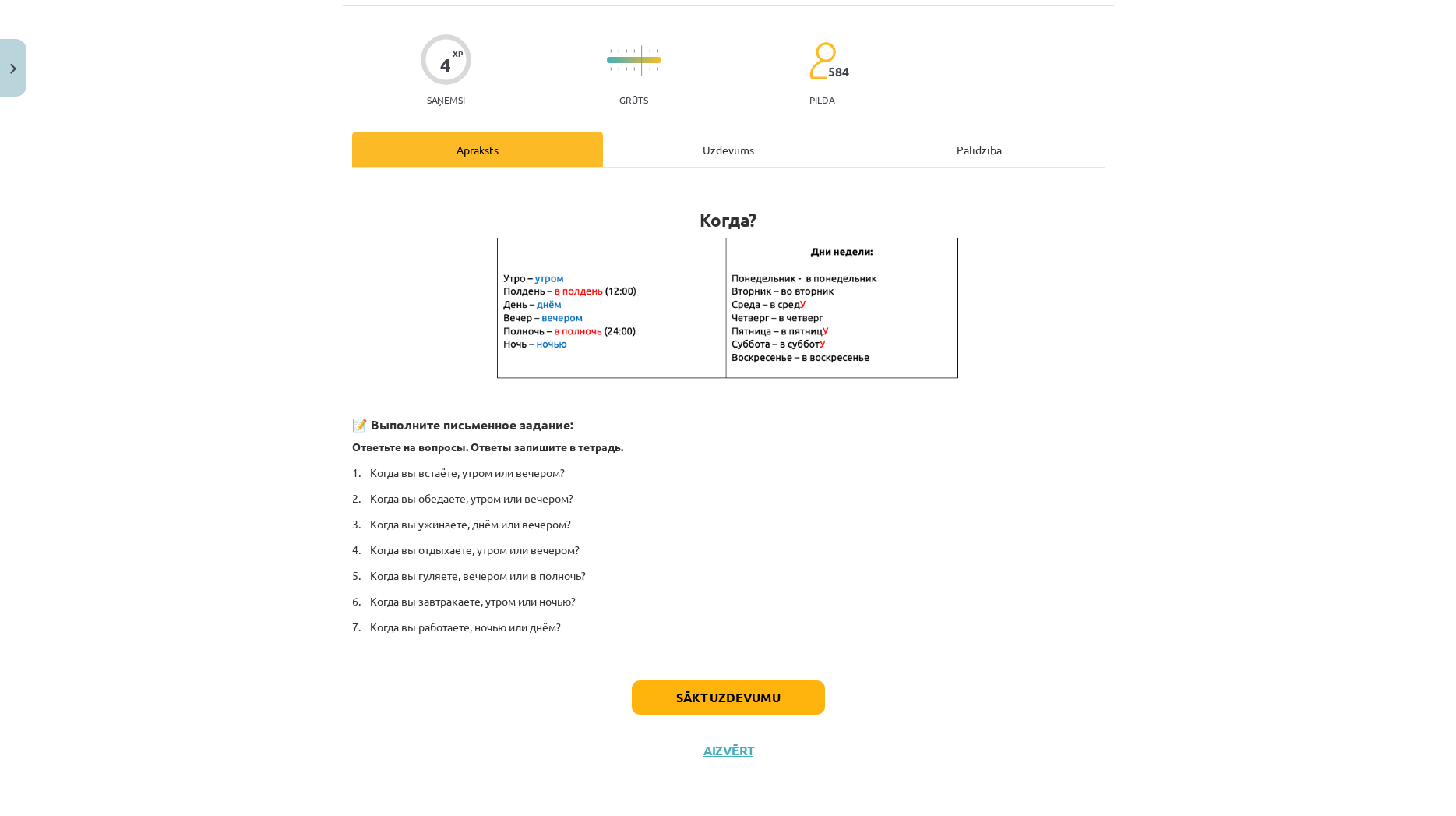
scroll to position [96, 0]
click at [718, 152] on div "Uzdevums" at bounding box center [728, 150] width 251 height 35
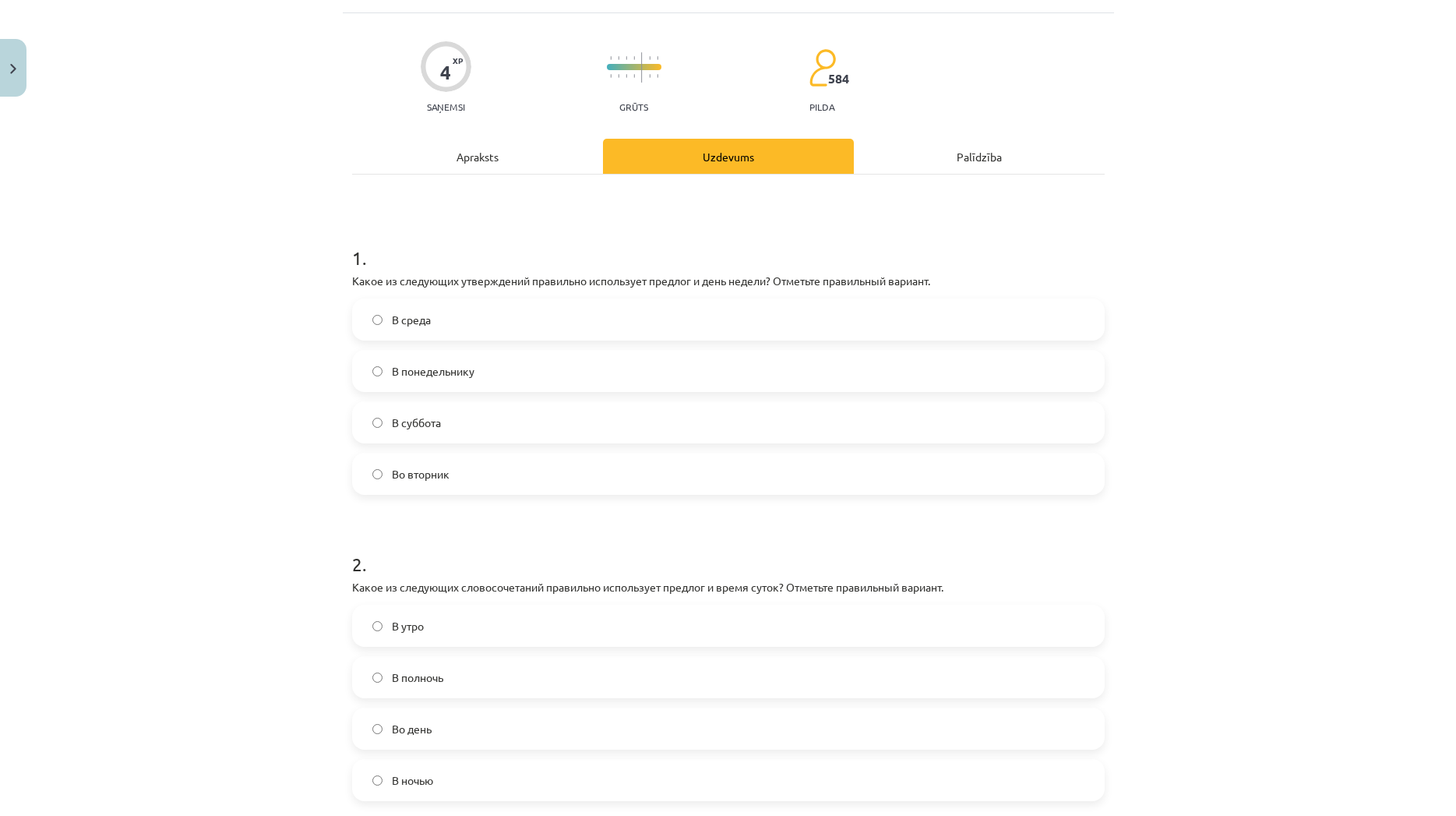
scroll to position [189, 0]
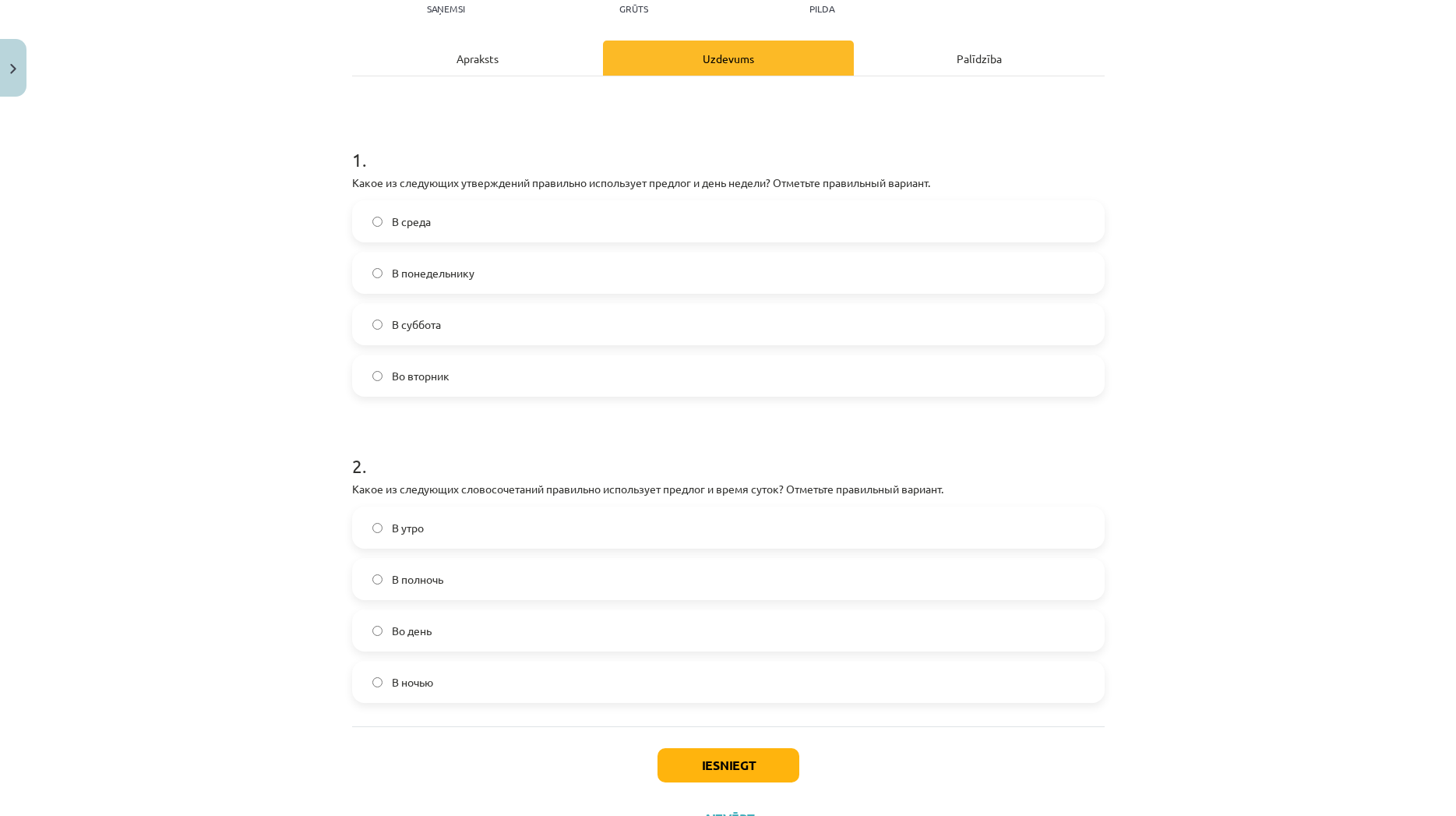
click at [514, 584] on label "В полночь" at bounding box center [728, 579] width 750 height 39
click at [700, 760] on button "Iesniegt" at bounding box center [728, 765] width 141 height 34
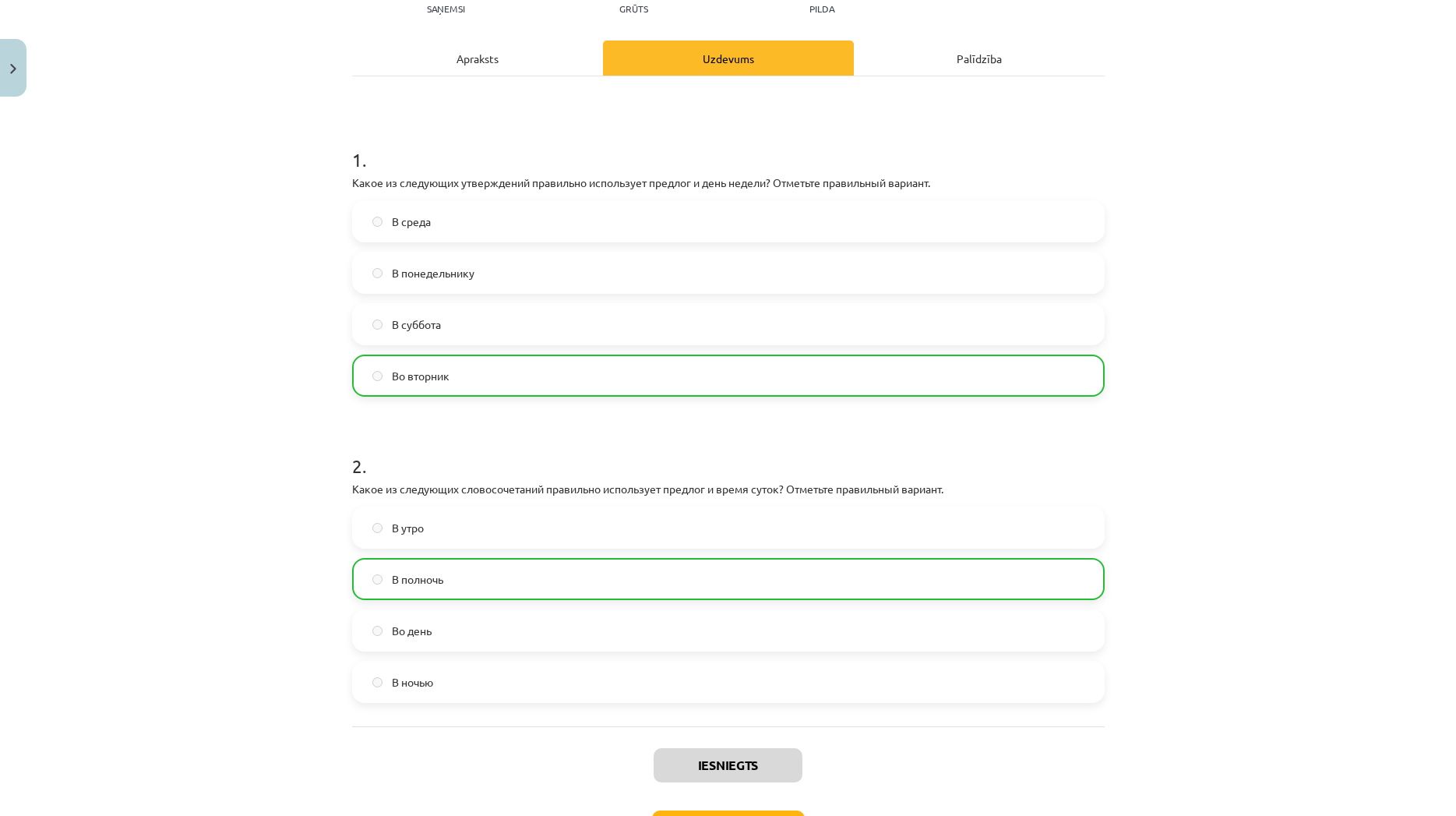
scroll to position [306, 0]
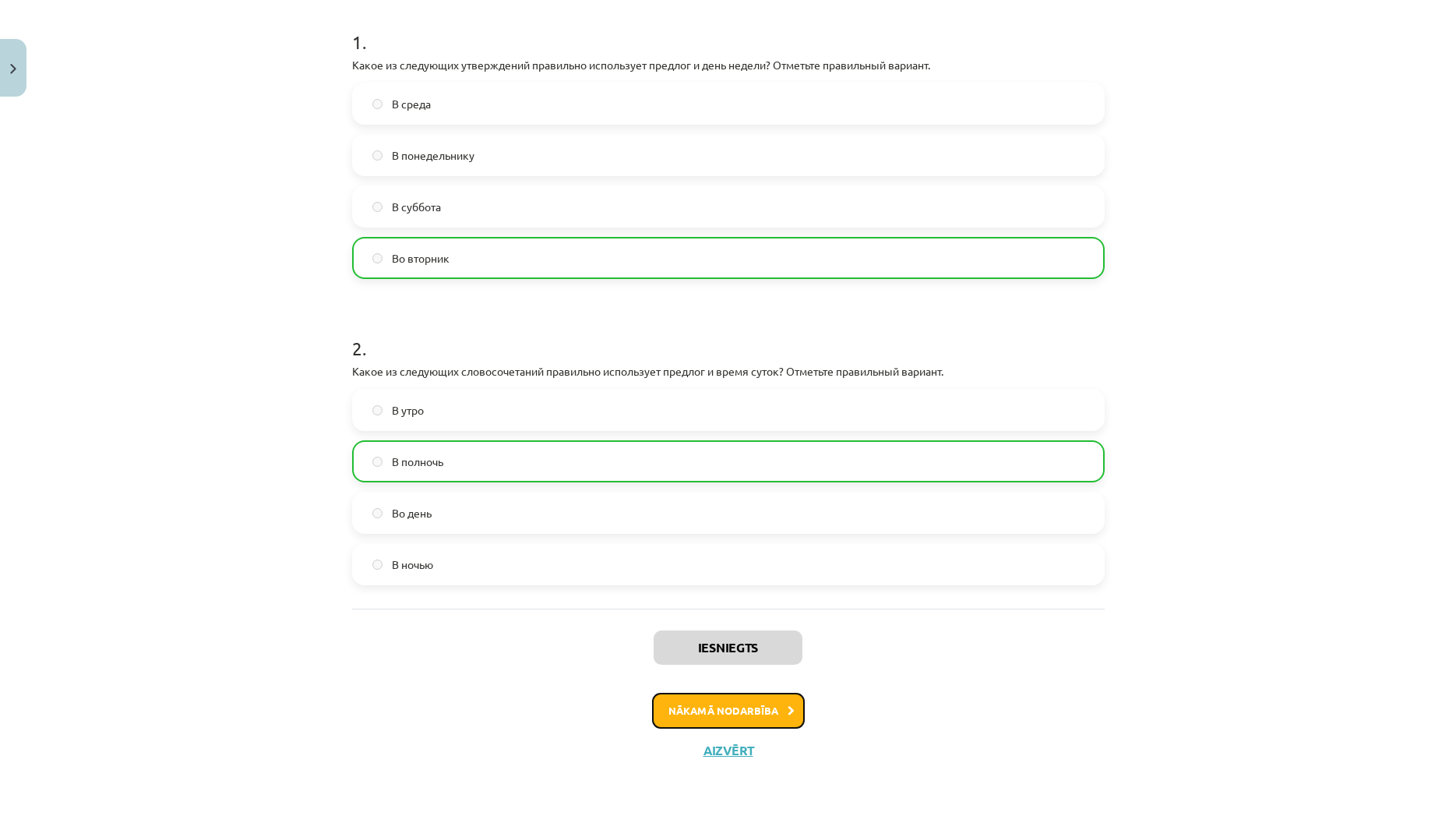
click at [700, 707] on button "Nākamā nodarbība" at bounding box center [728, 711] width 153 height 36
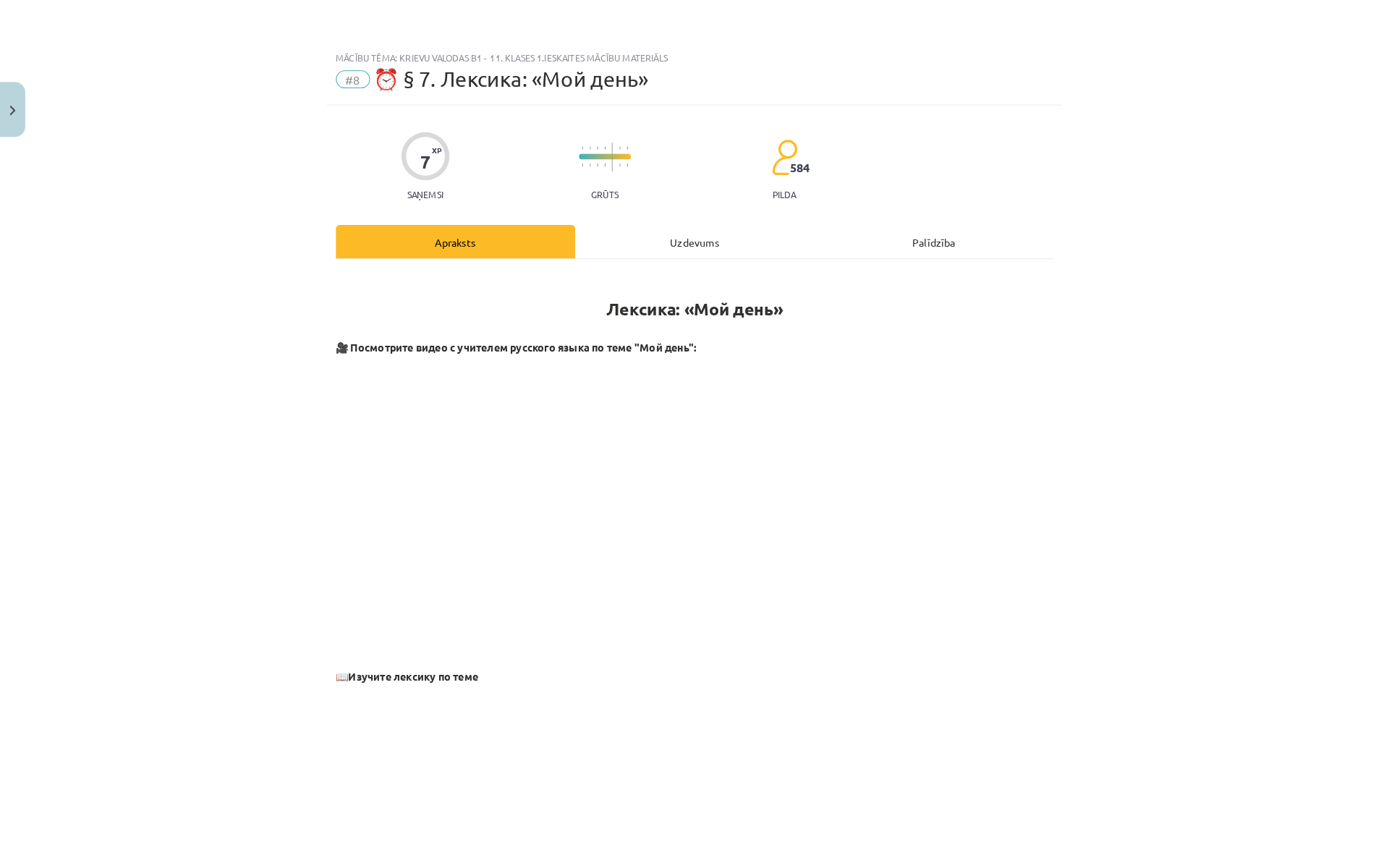
scroll to position [36, 0]
